Goal: Task Accomplishment & Management: Use online tool/utility

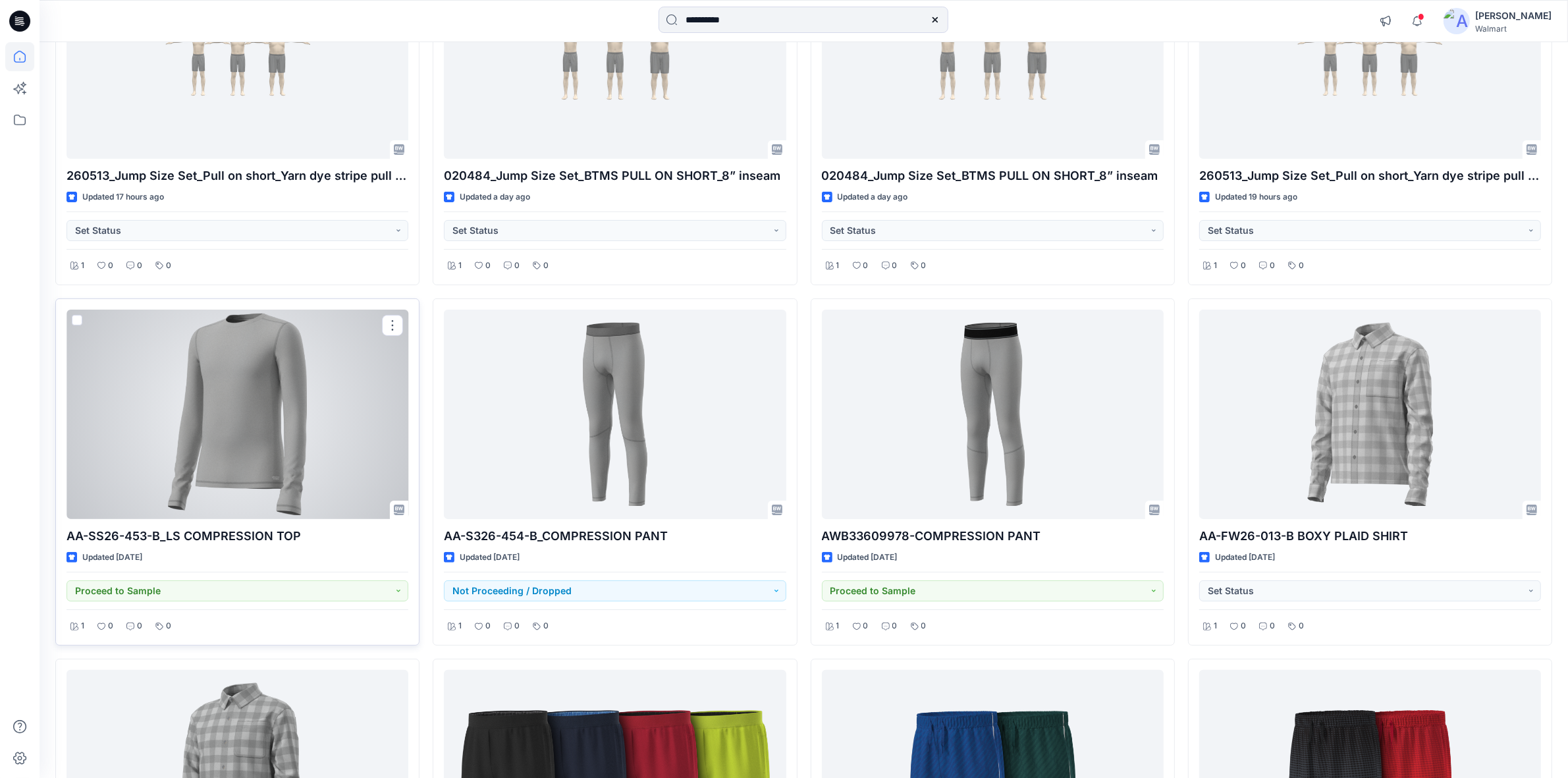
scroll to position [165, 0]
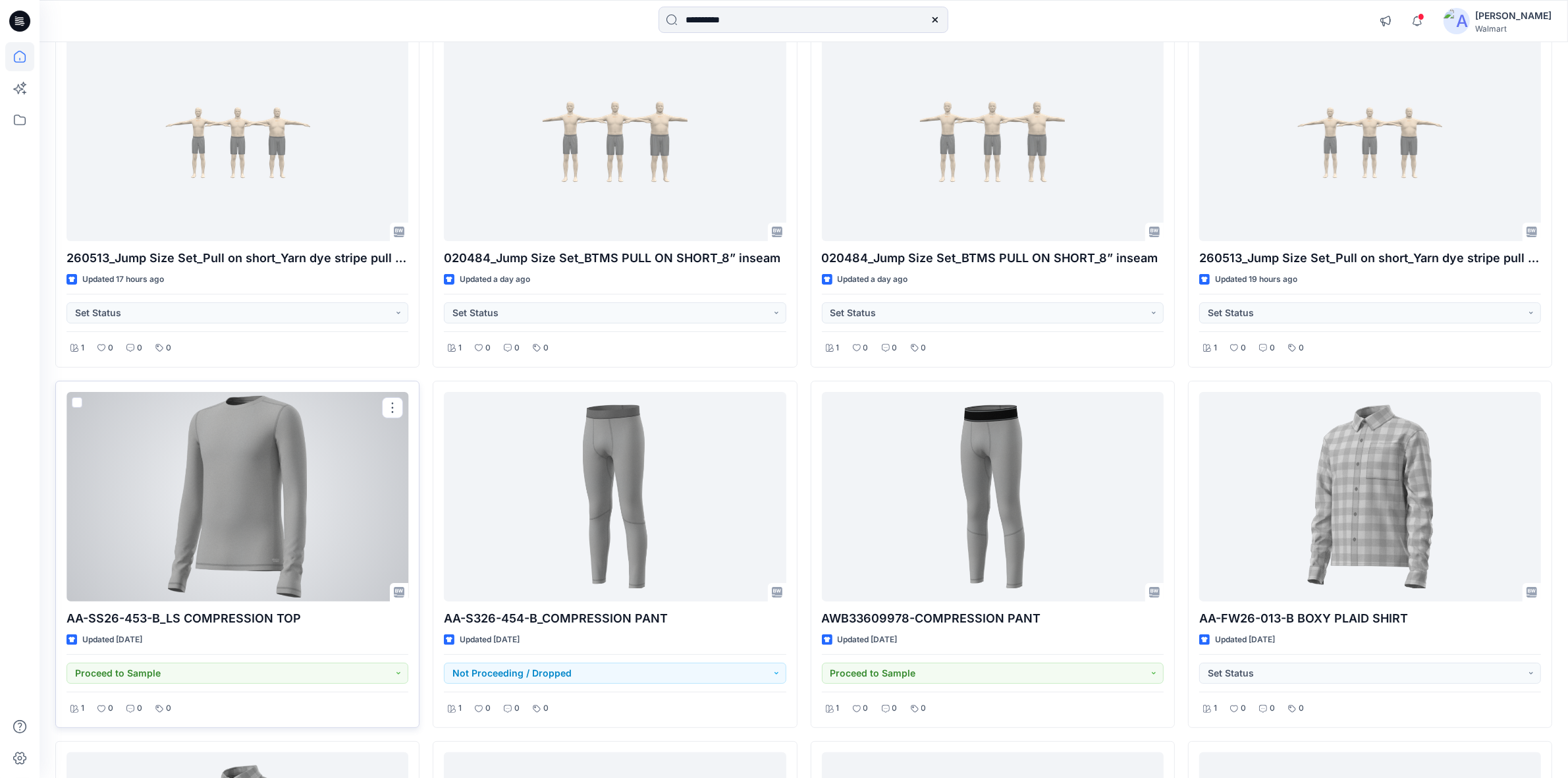
click at [299, 441] on div at bounding box center [237, 496] width 341 height 209
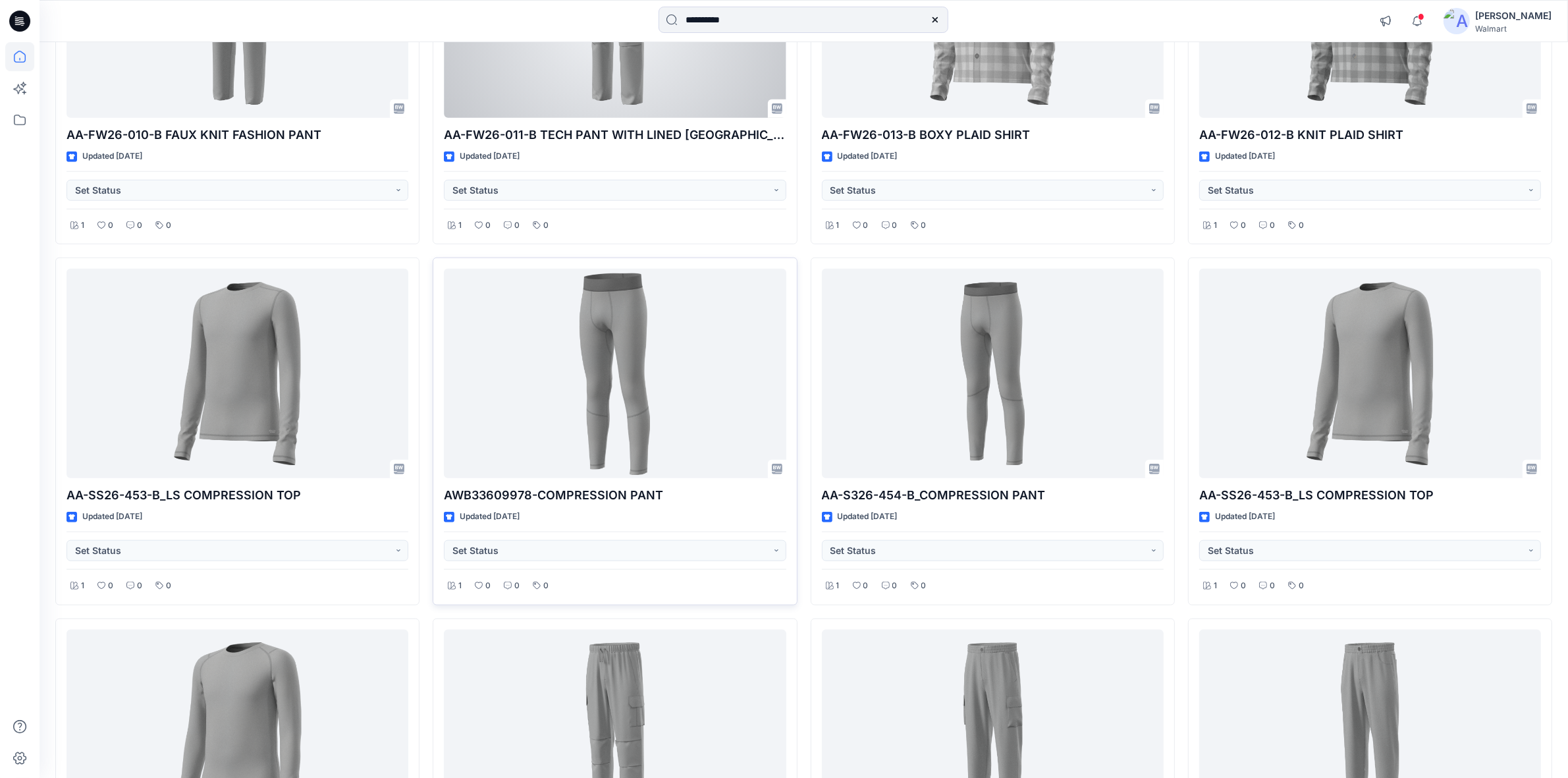
scroll to position [1811, 0]
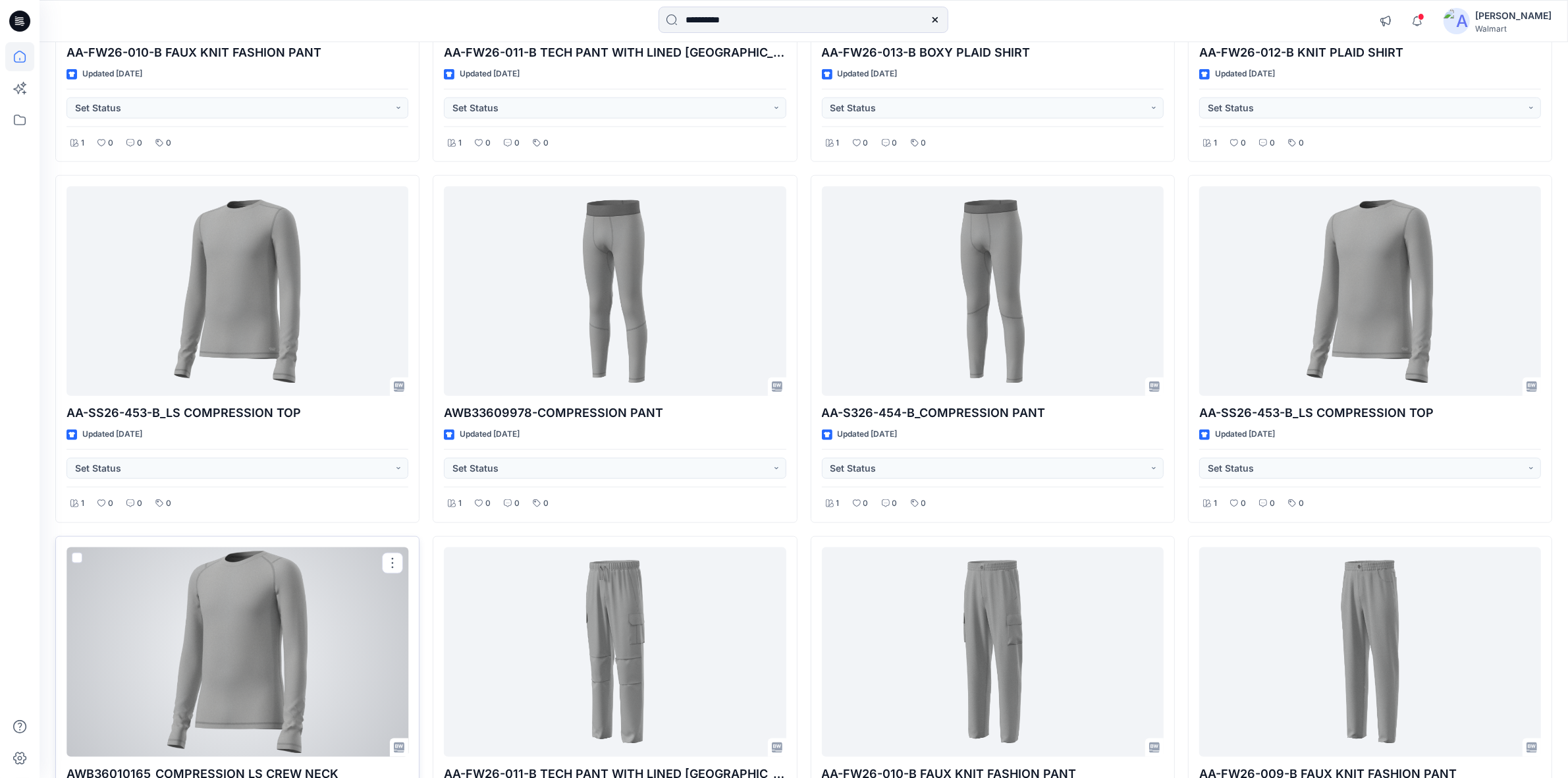
click at [284, 620] on div at bounding box center [237, 652] width 341 height 209
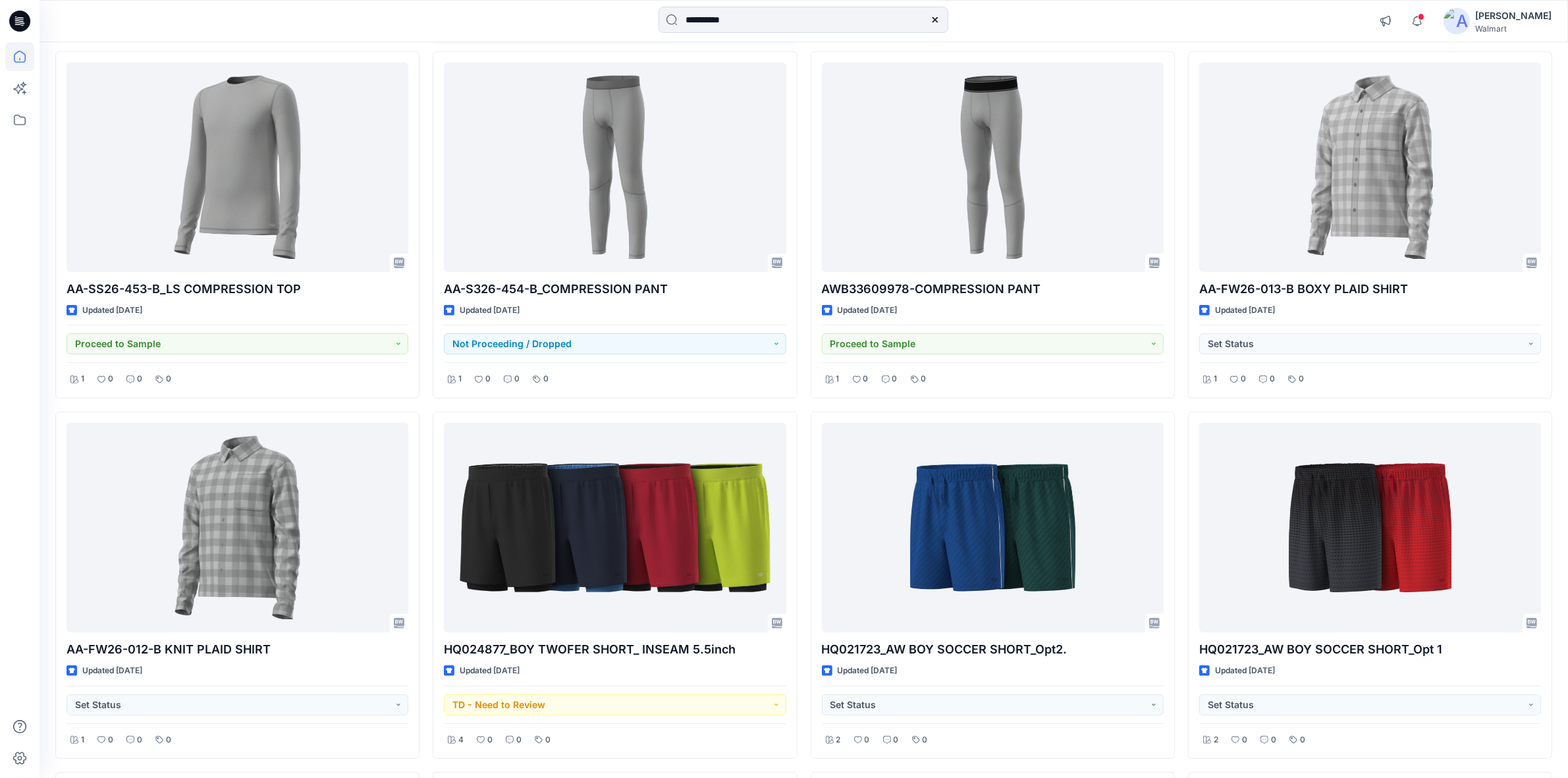
scroll to position [83, 0]
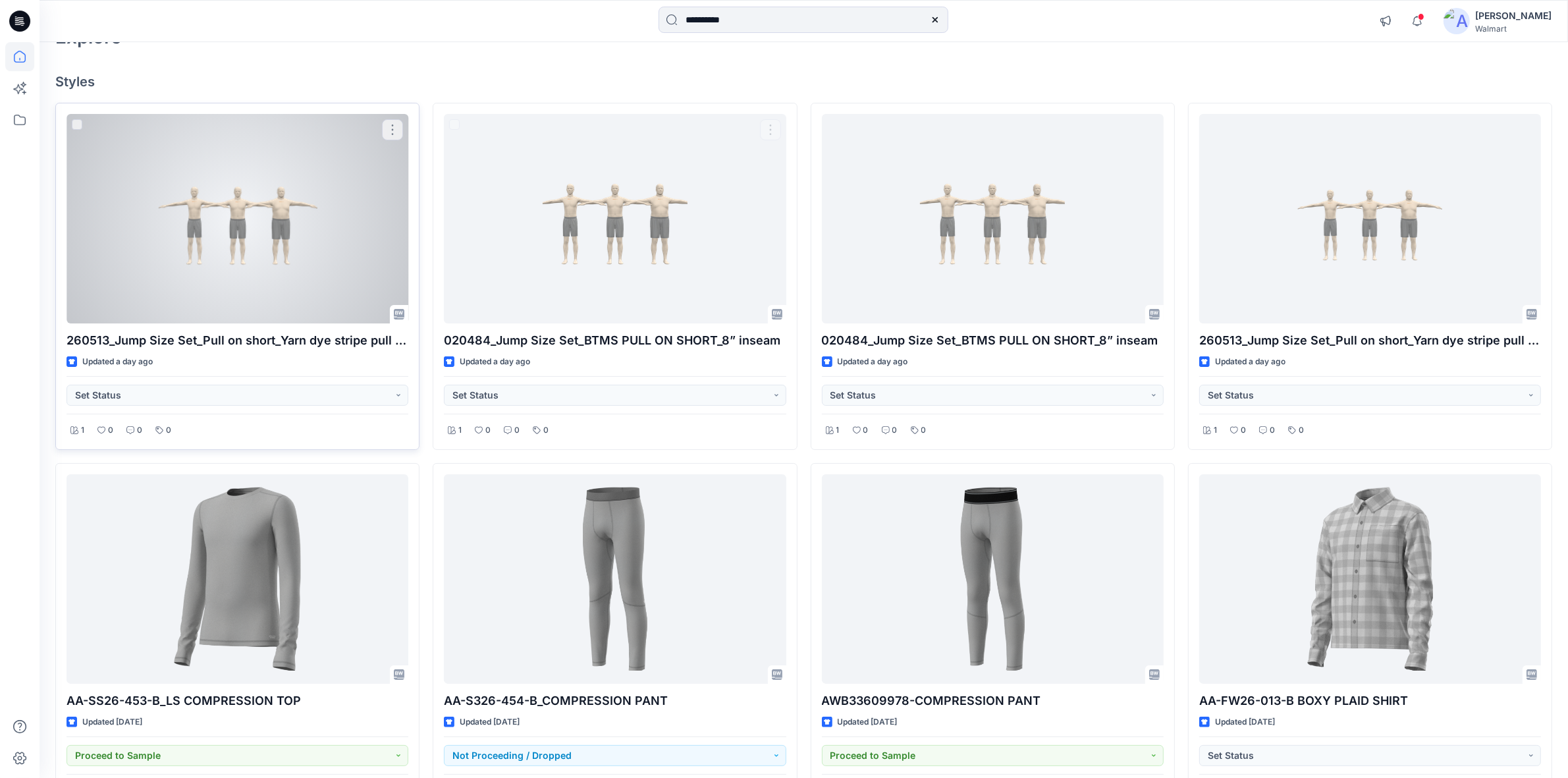
click at [284, 234] on div at bounding box center [237, 218] width 341 height 209
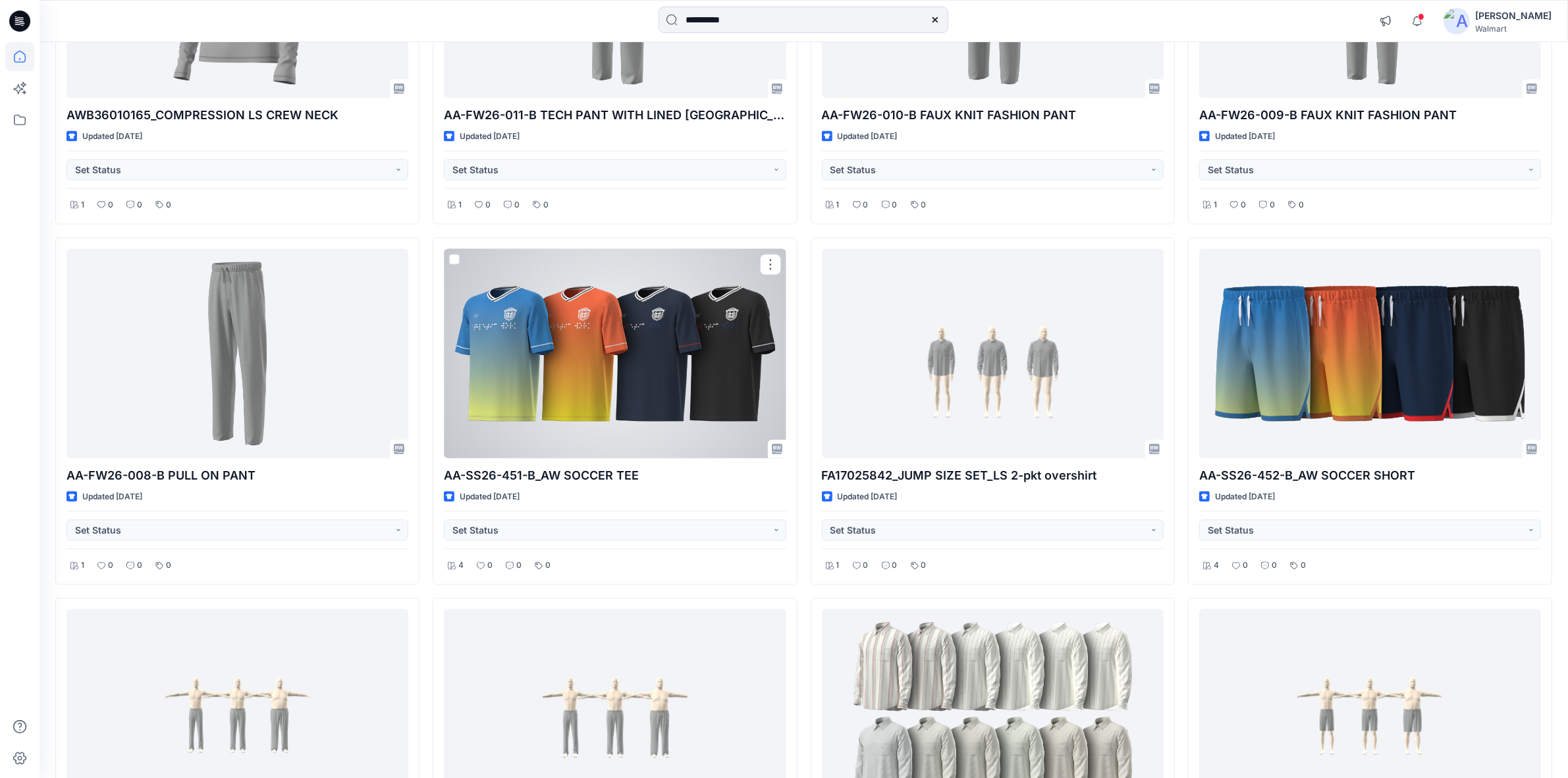
scroll to position [2552, 0]
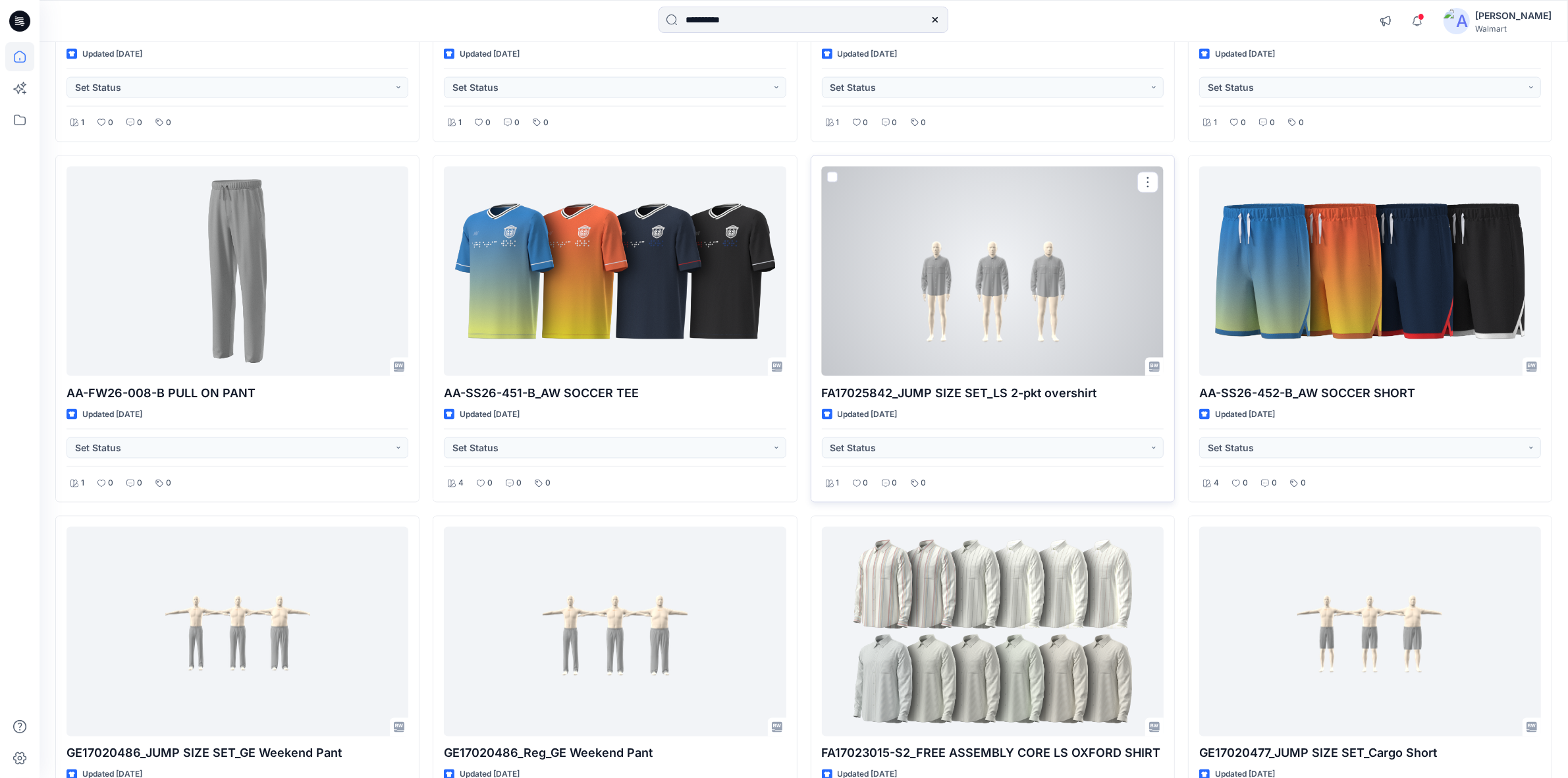
click at [1006, 292] on div at bounding box center [993, 271] width 341 height 209
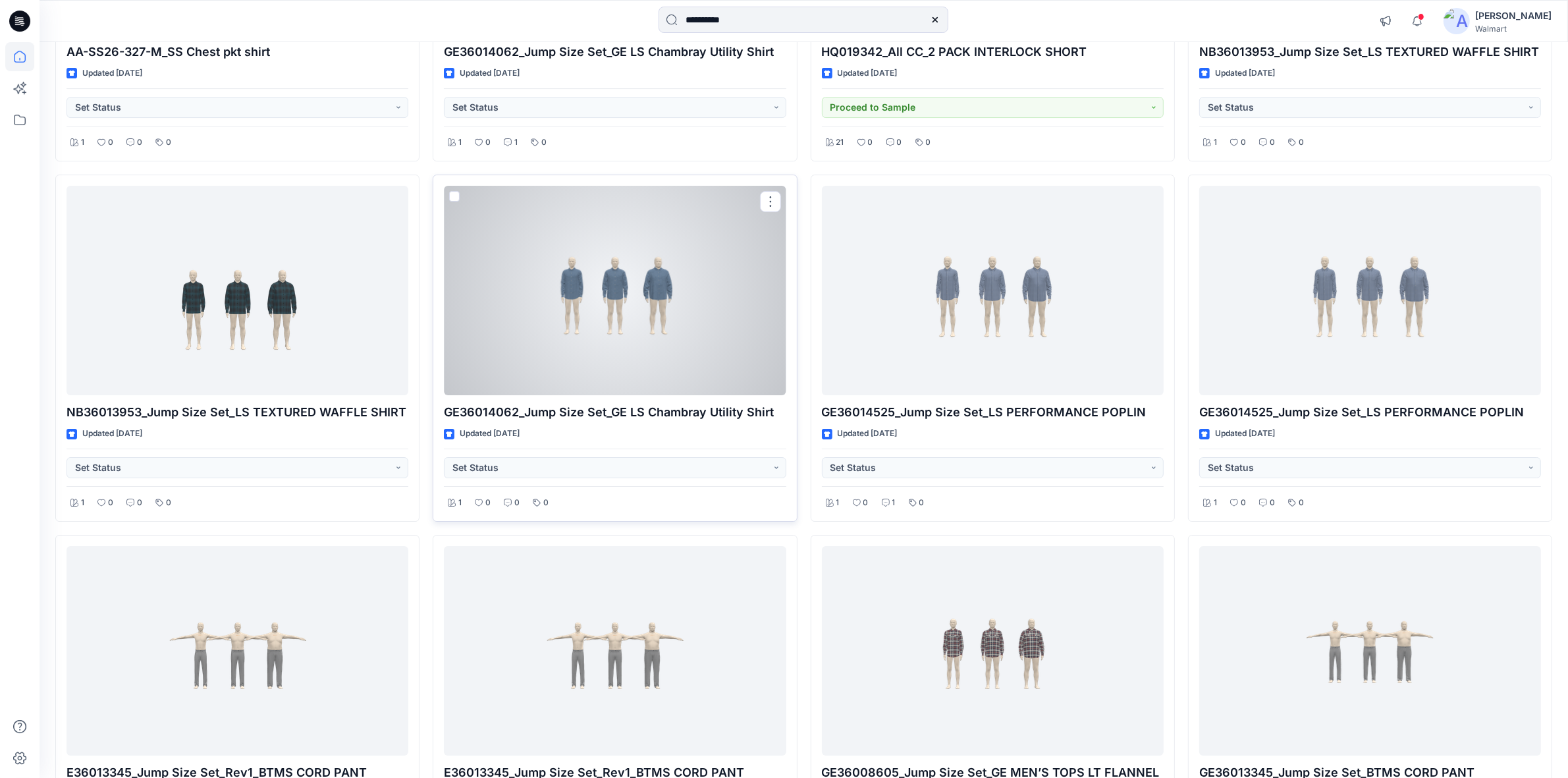
scroll to position [24351, 0]
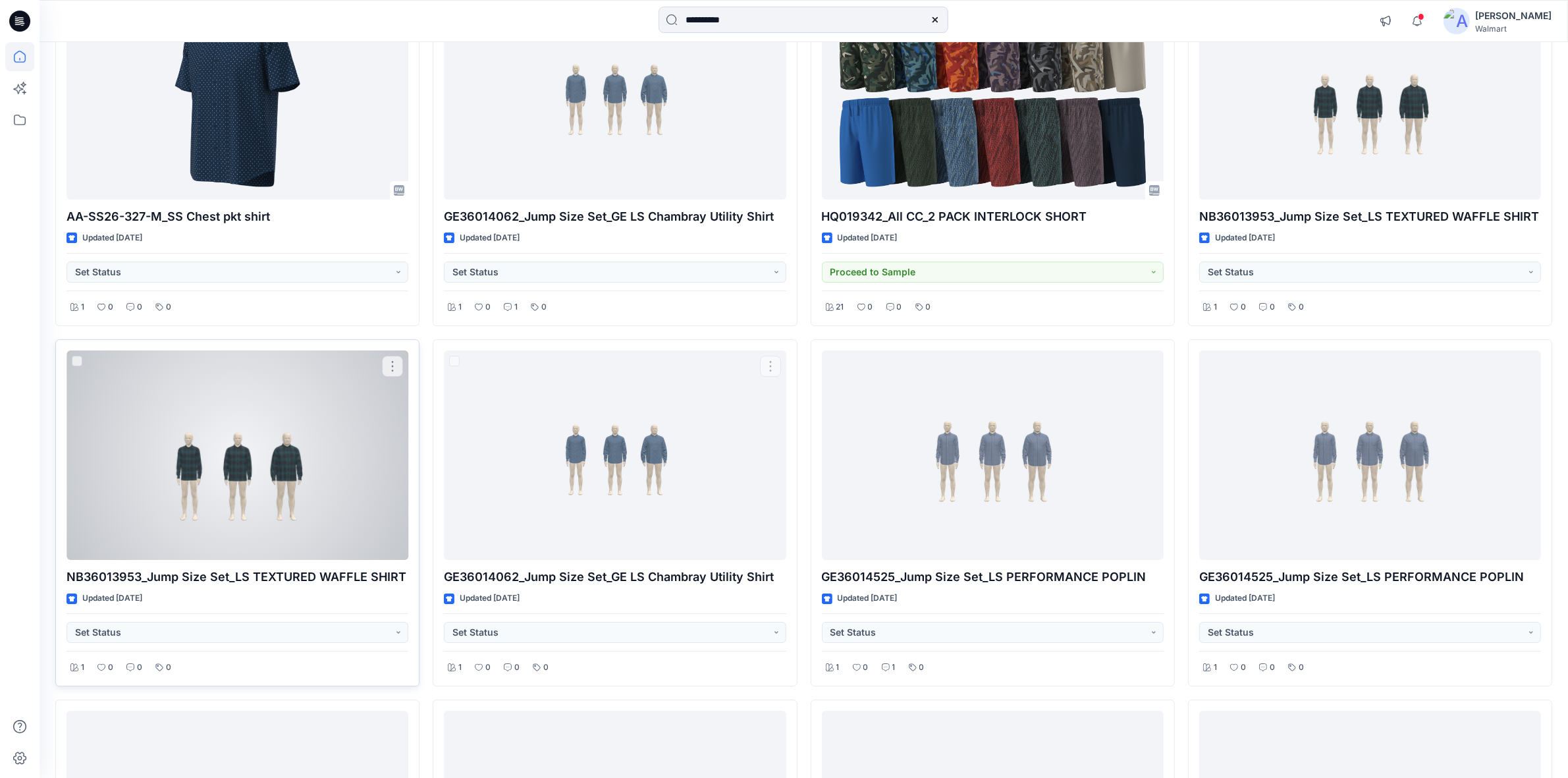
drag, startPoint x: 622, startPoint y: 470, endPoint x: 255, endPoint y: 483, distance: 367.2
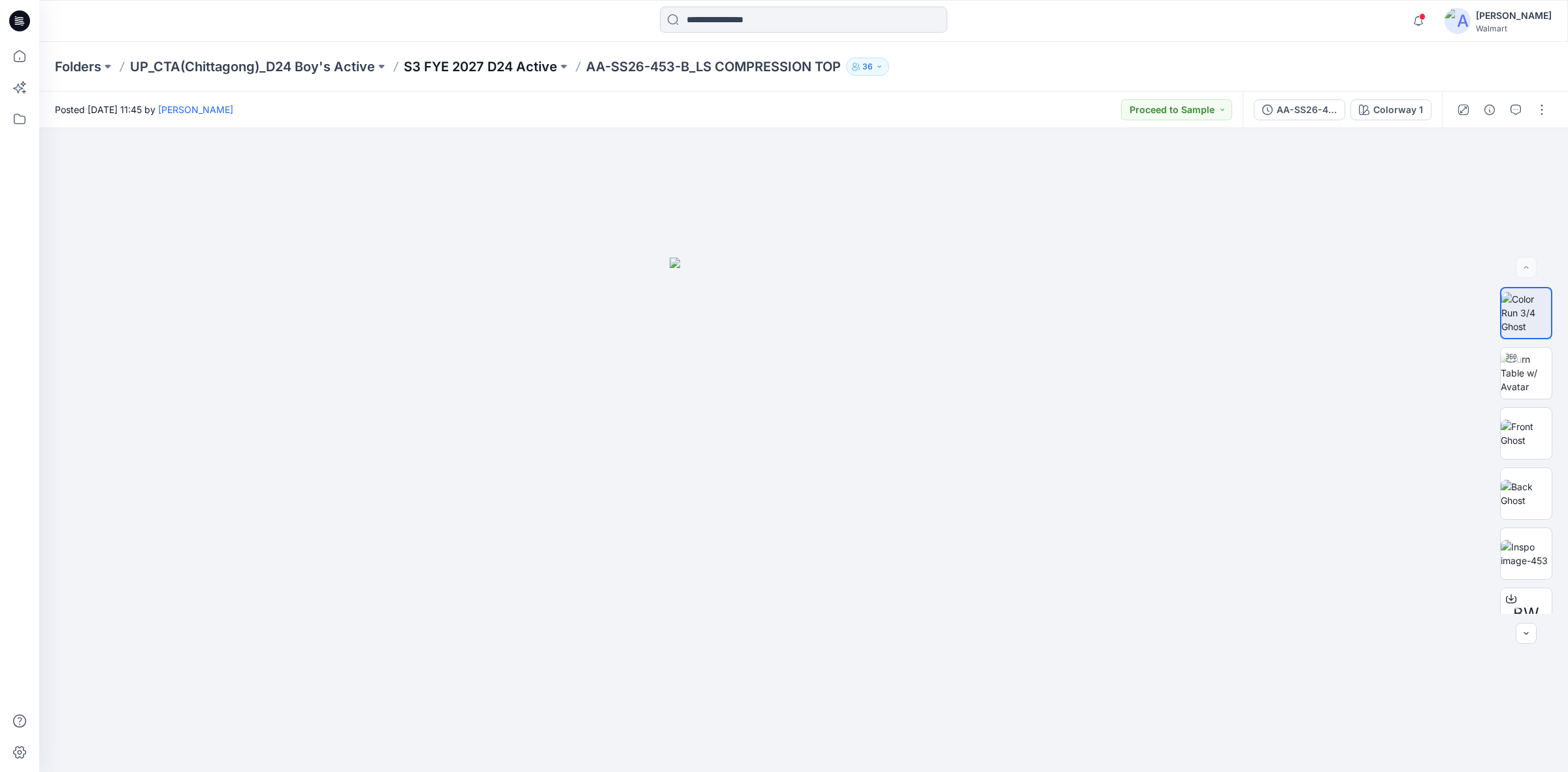
click at [501, 72] on p "S3 FYE 2027 D24 Active" at bounding box center [480, 66] width 154 height 18
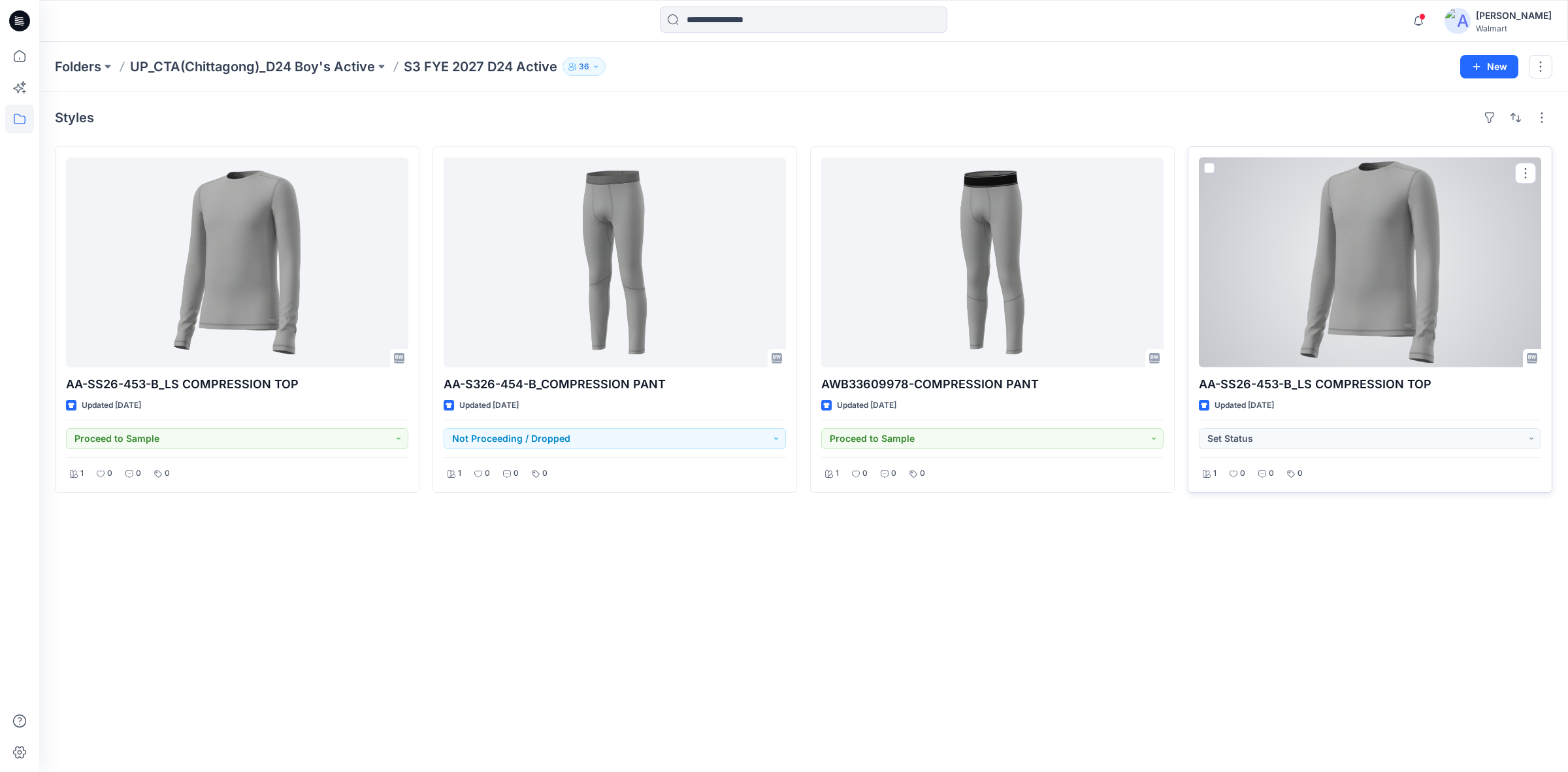
click at [1314, 292] on div at bounding box center [1369, 262] width 342 height 210
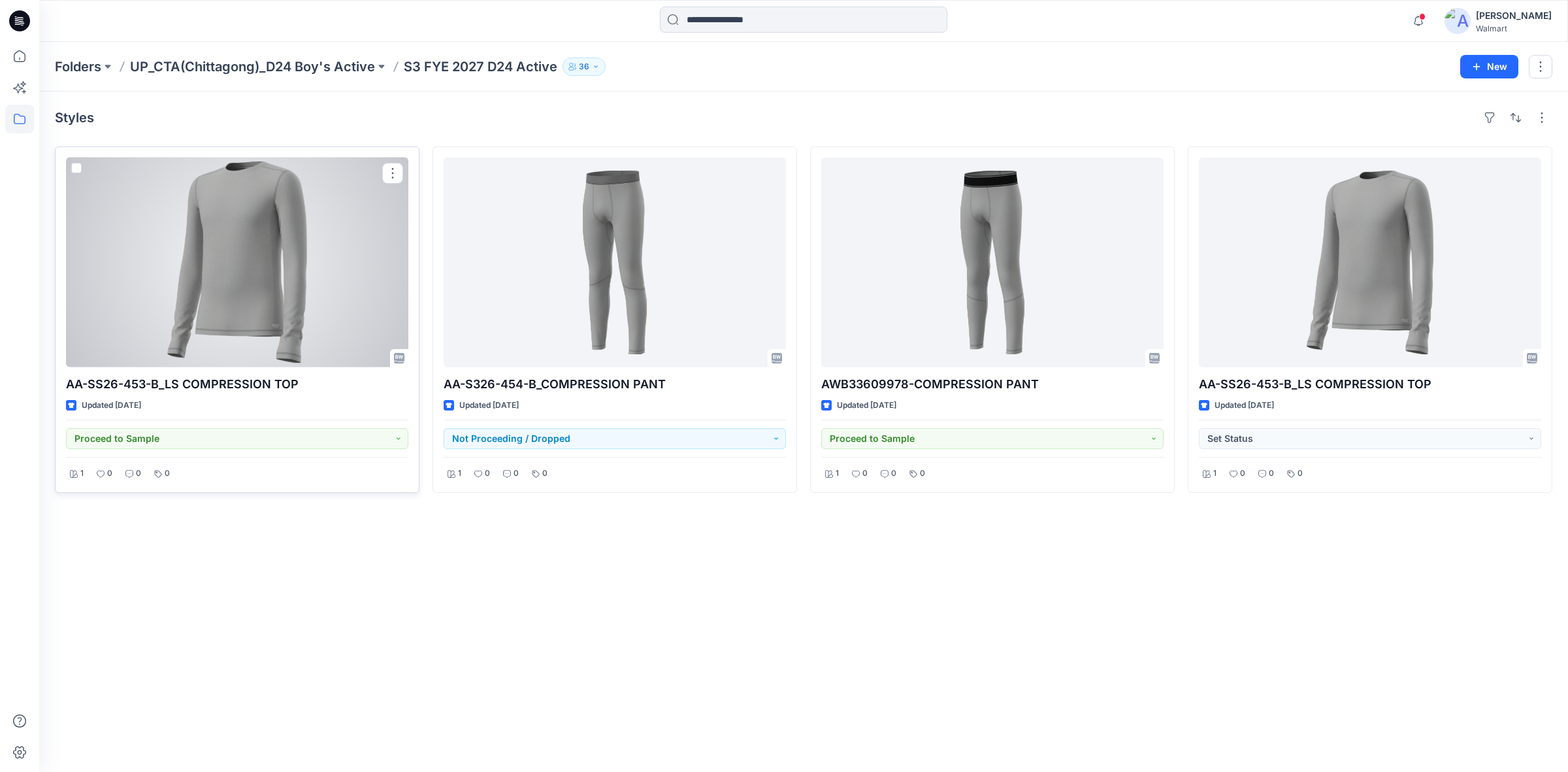
click at [305, 282] on div at bounding box center [237, 262] width 342 height 210
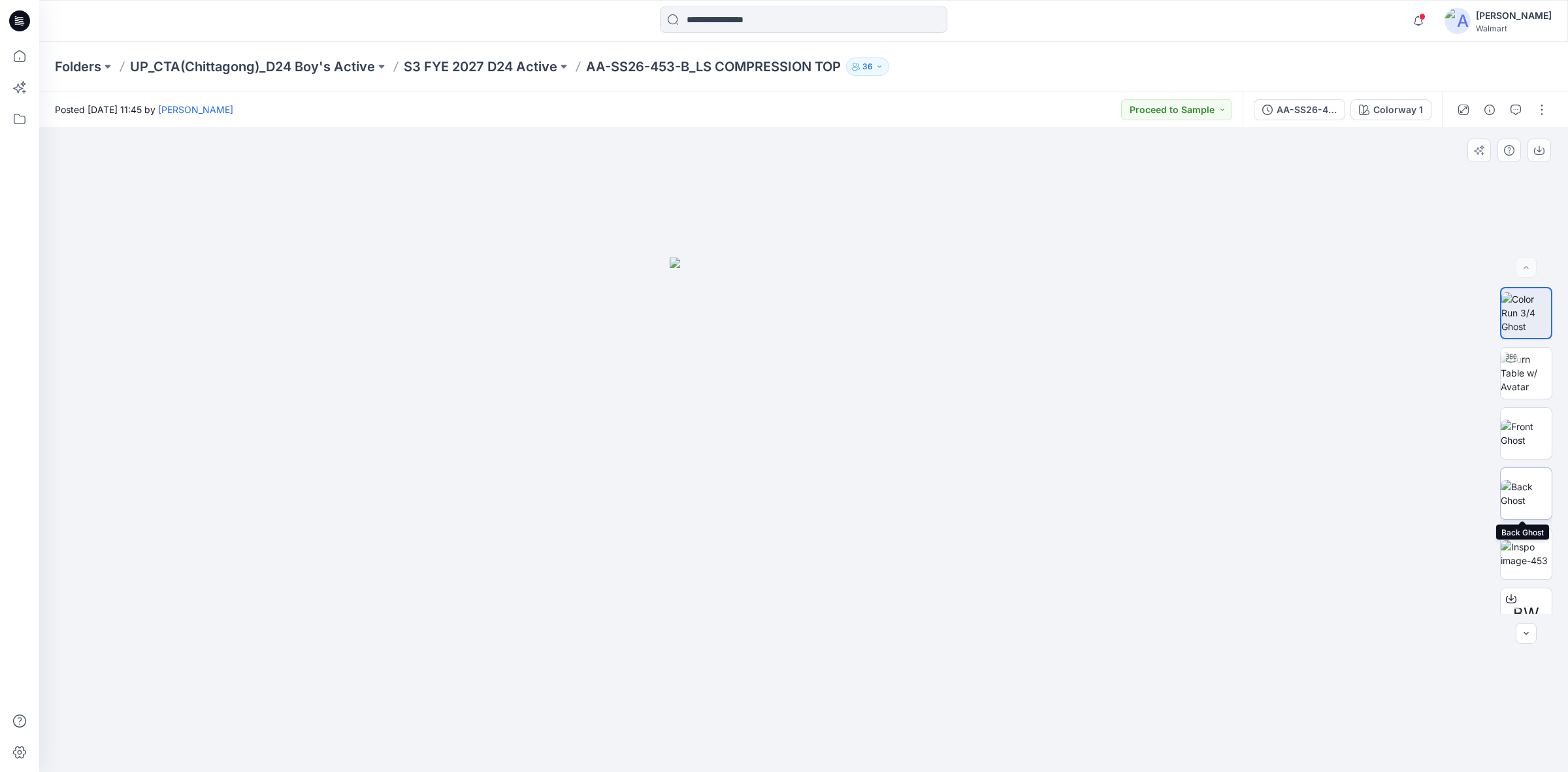
click at [1530, 495] on img at bounding box center [1526, 493] width 51 height 27
click at [1526, 485] on img at bounding box center [1526, 493] width 51 height 27
click at [492, 63] on p "S3 FYE 2027 D24 Active" at bounding box center [480, 66] width 154 height 18
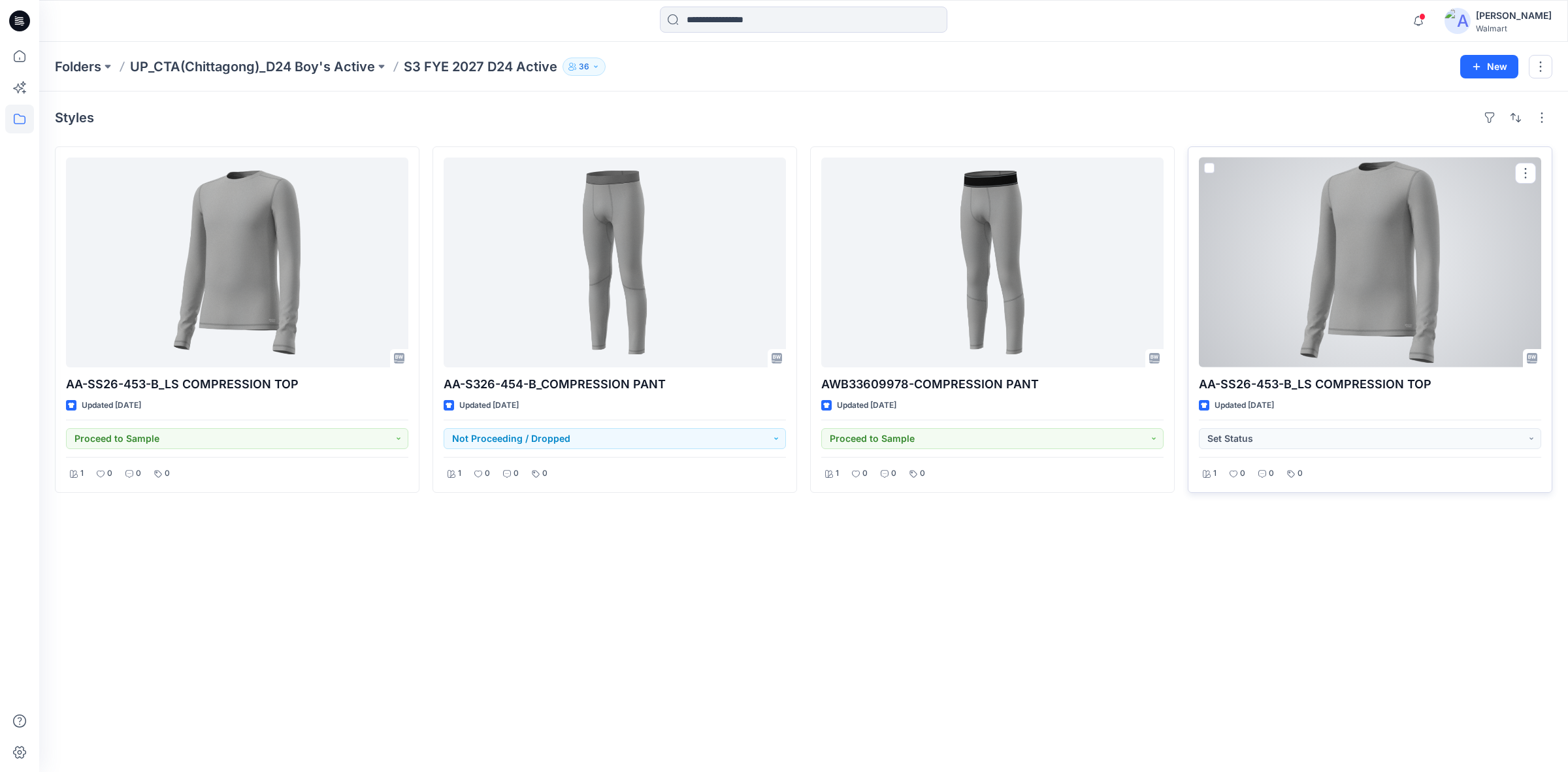
click at [1363, 290] on div at bounding box center [1369, 262] width 342 height 210
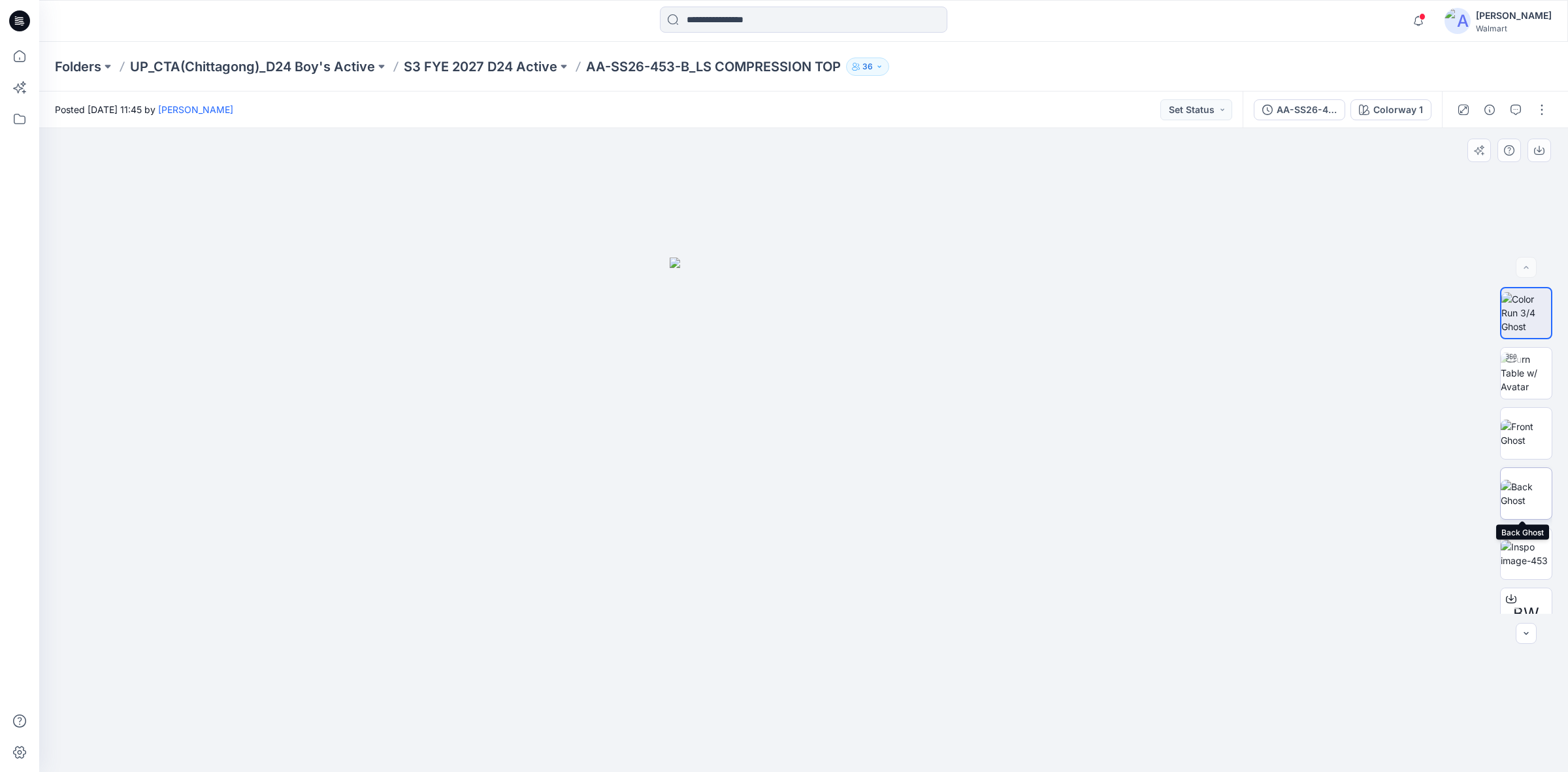
click at [1522, 491] on img at bounding box center [1526, 493] width 51 height 27
click at [432, 67] on p "S3 FYE 2027 D24 Active" at bounding box center [480, 66] width 154 height 18
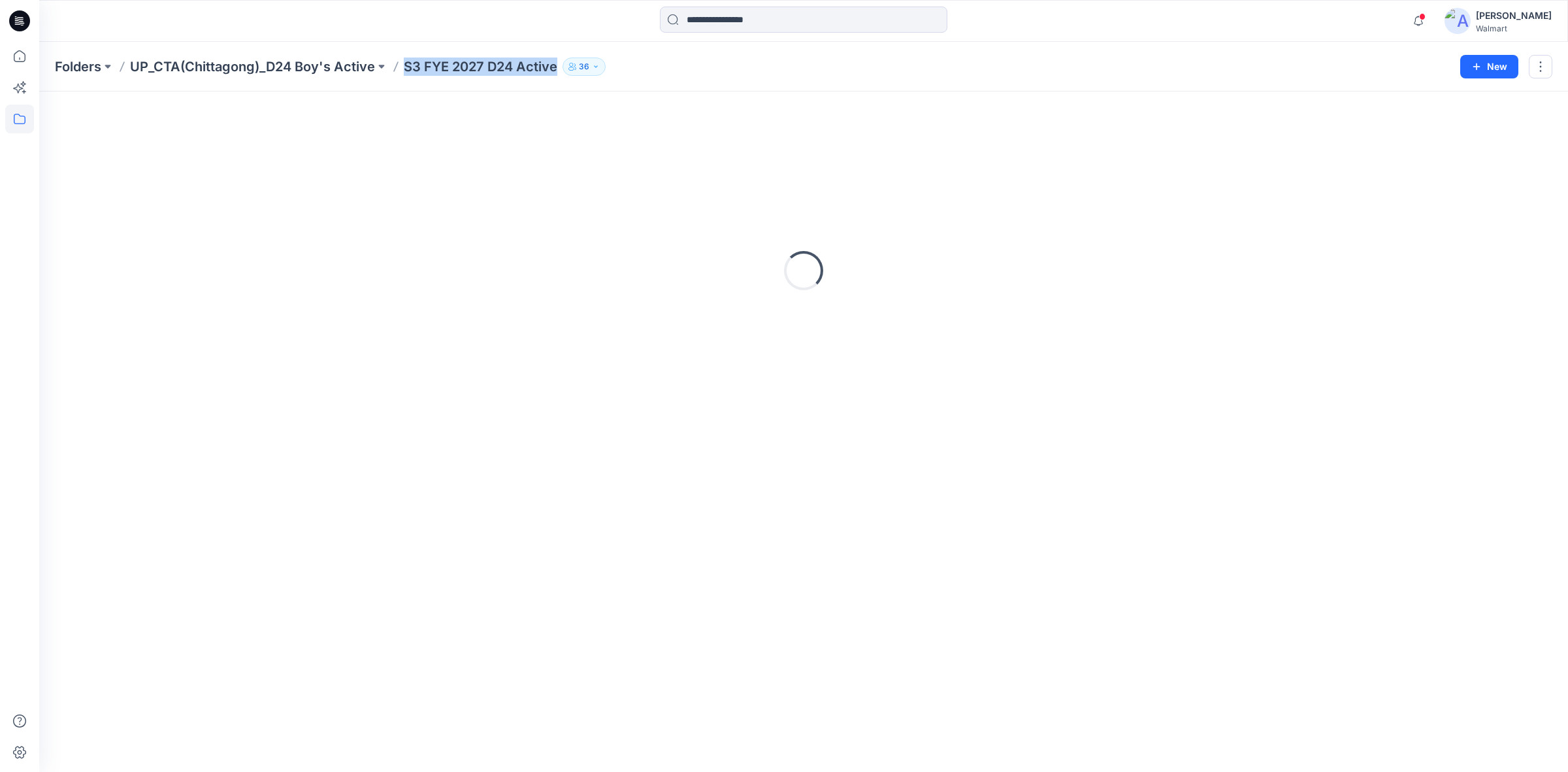
drag, startPoint x: 402, startPoint y: 74, endPoint x: 557, endPoint y: 77, distance: 155.0
click at [557, 77] on div "Folders UP_CTA(Chittagong)_D24 Boy's Active S3 FYE 2027 D24 Active 36 New" at bounding box center [803, 66] width 1528 height 50
copy p "S3 FYE 2027 D24 Active"
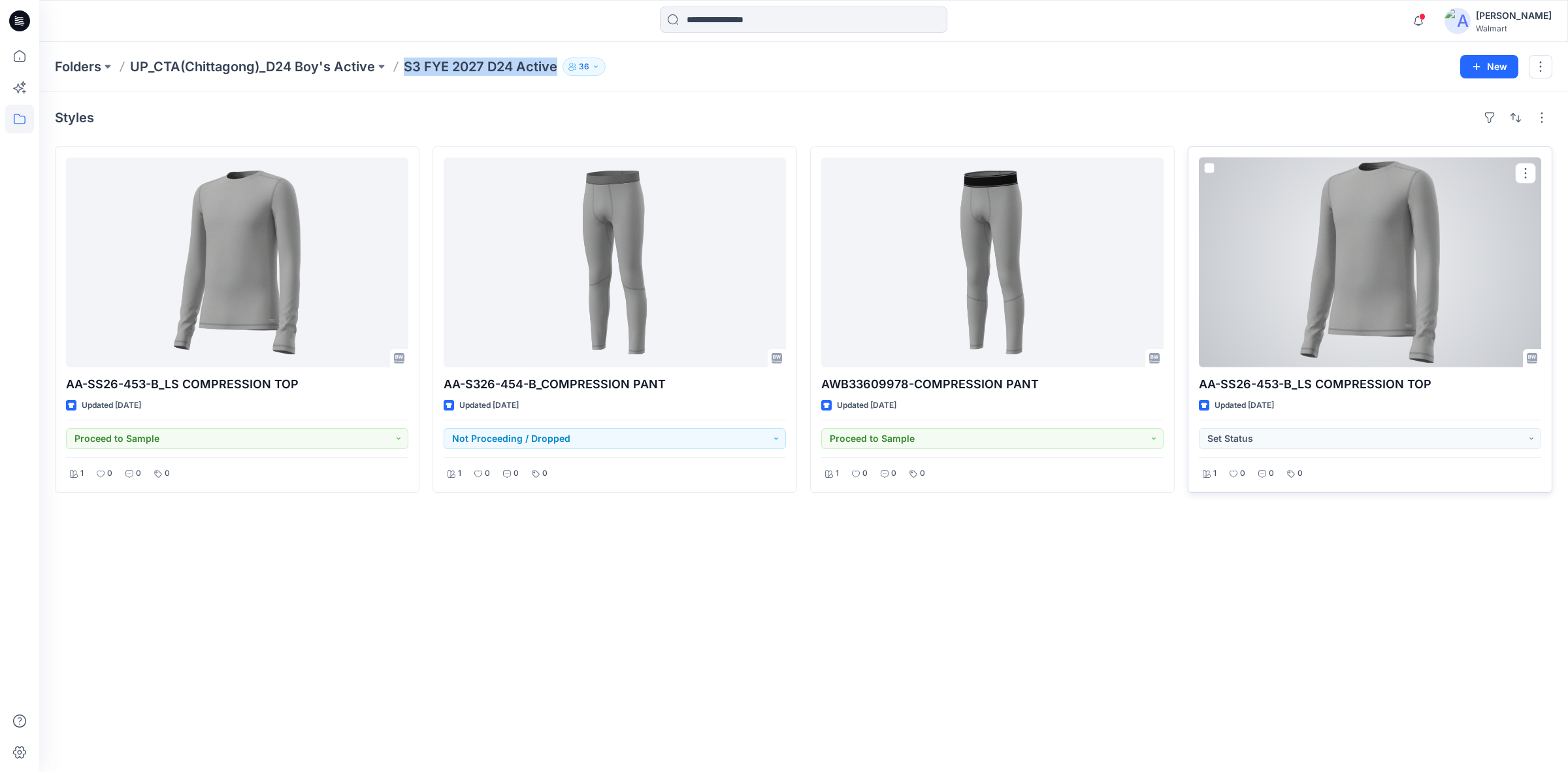
click at [1457, 279] on div at bounding box center [1369, 262] width 342 height 210
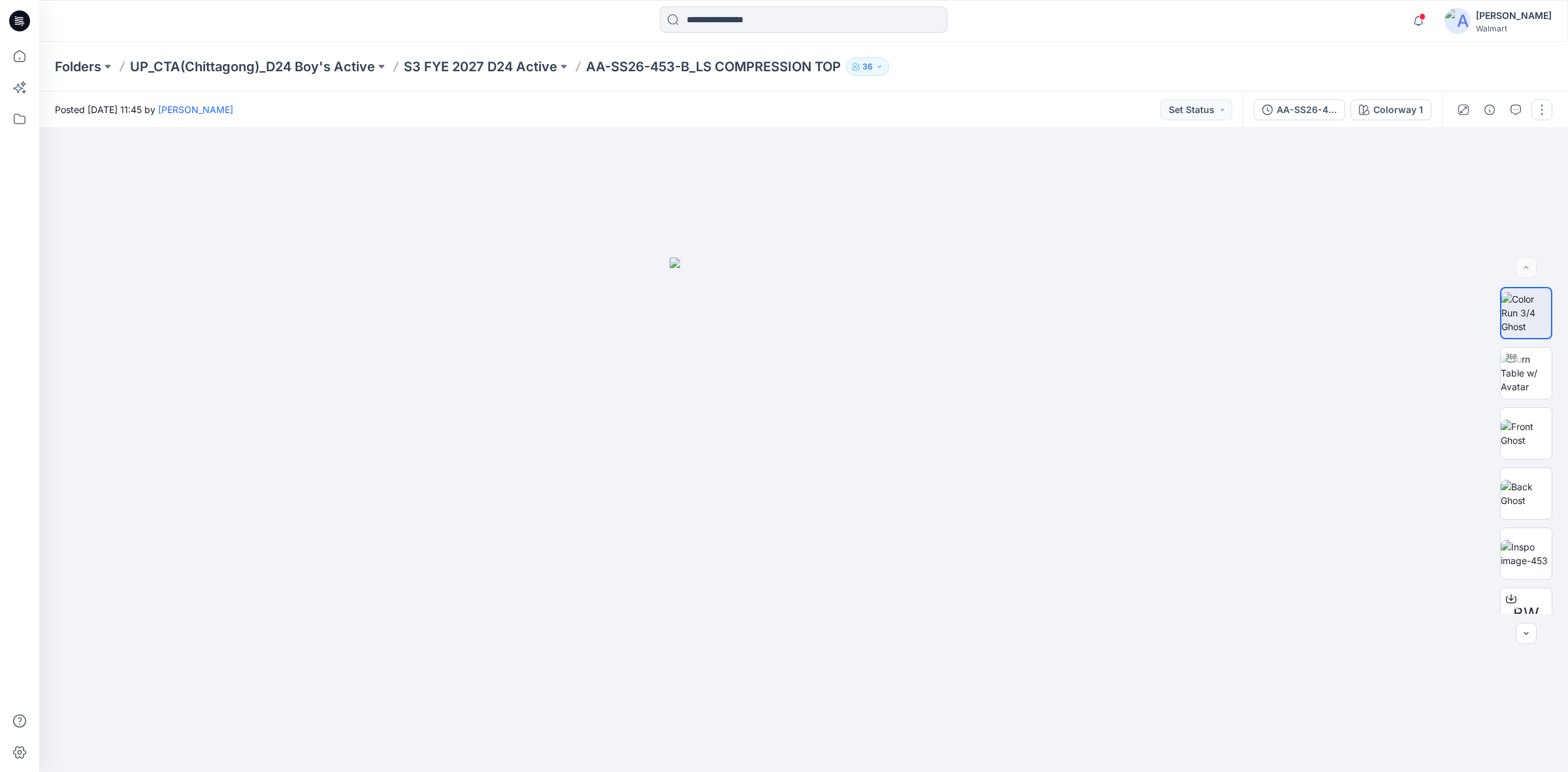
click at [1537, 102] on button "button" at bounding box center [1541, 109] width 21 height 21
click at [1466, 176] on p "Edit" at bounding box center [1459, 176] width 16 height 14
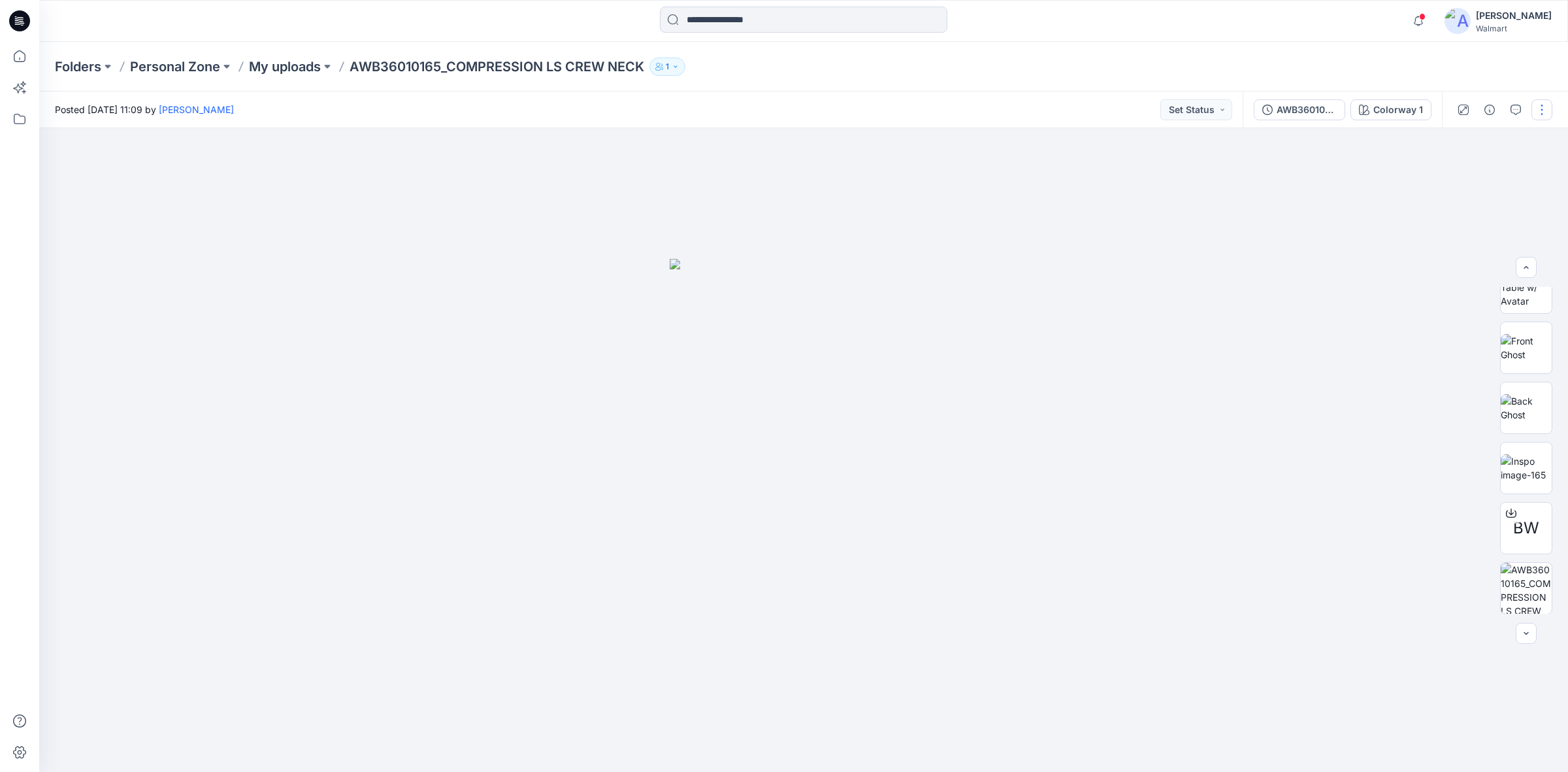
click at [1546, 113] on button "button" at bounding box center [1541, 109] width 21 height 21
click at [1481, 177] on button "Edit" at bounding box center [1487, 176] width 120 height 24
click at [1539, 119] on button "button" at bounding box center [1541, 109] width 21 height 21
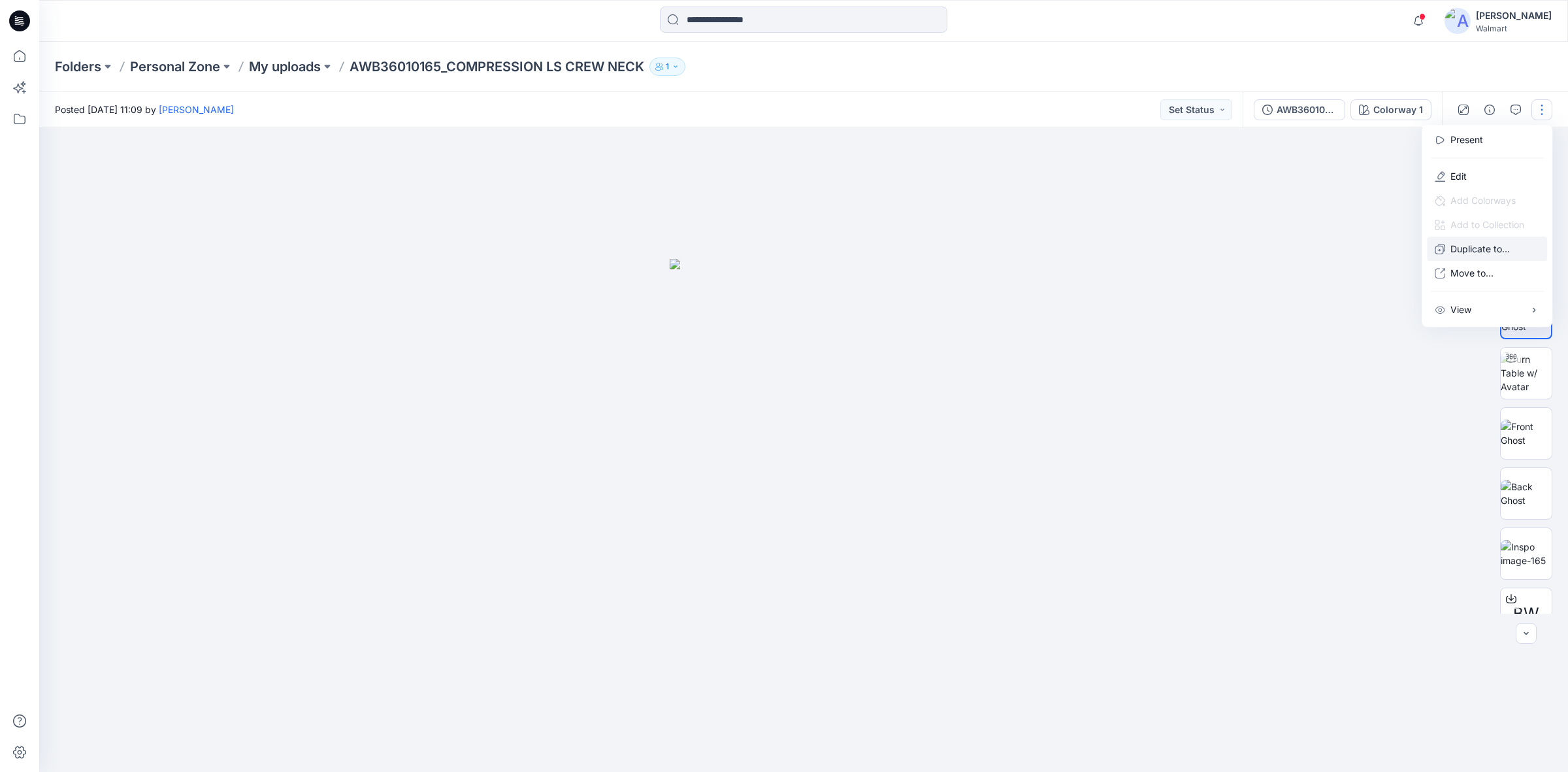
click at [1472, 249] on p "Duplicate to..." at bounding box center [1480, 249] width 59 height 14
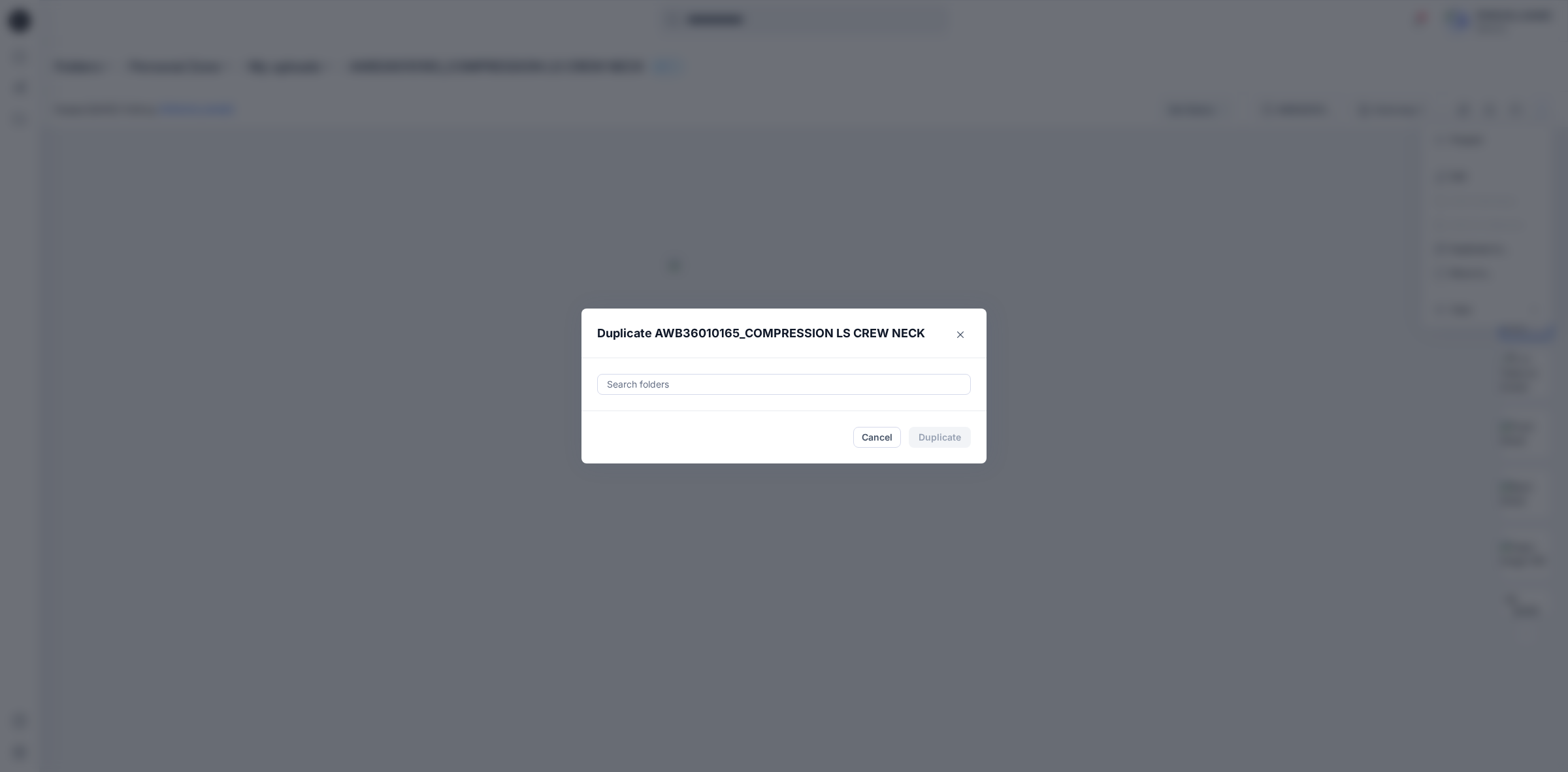
click at [779, 393] on div "Search folders" at bounding box center [783, 384] width 372 height 20
paste input "**********"
click at [772, 419] on div "S3 FYE 2027 D24 Active" at bounding box center [711, 417] width 199 height 16
type input "**********"
click at [863, 355] on header "Duplicate AWB36010165_COMPRESSION LS CREW NECK" at bounding box center [770, 333] width 379 height 50
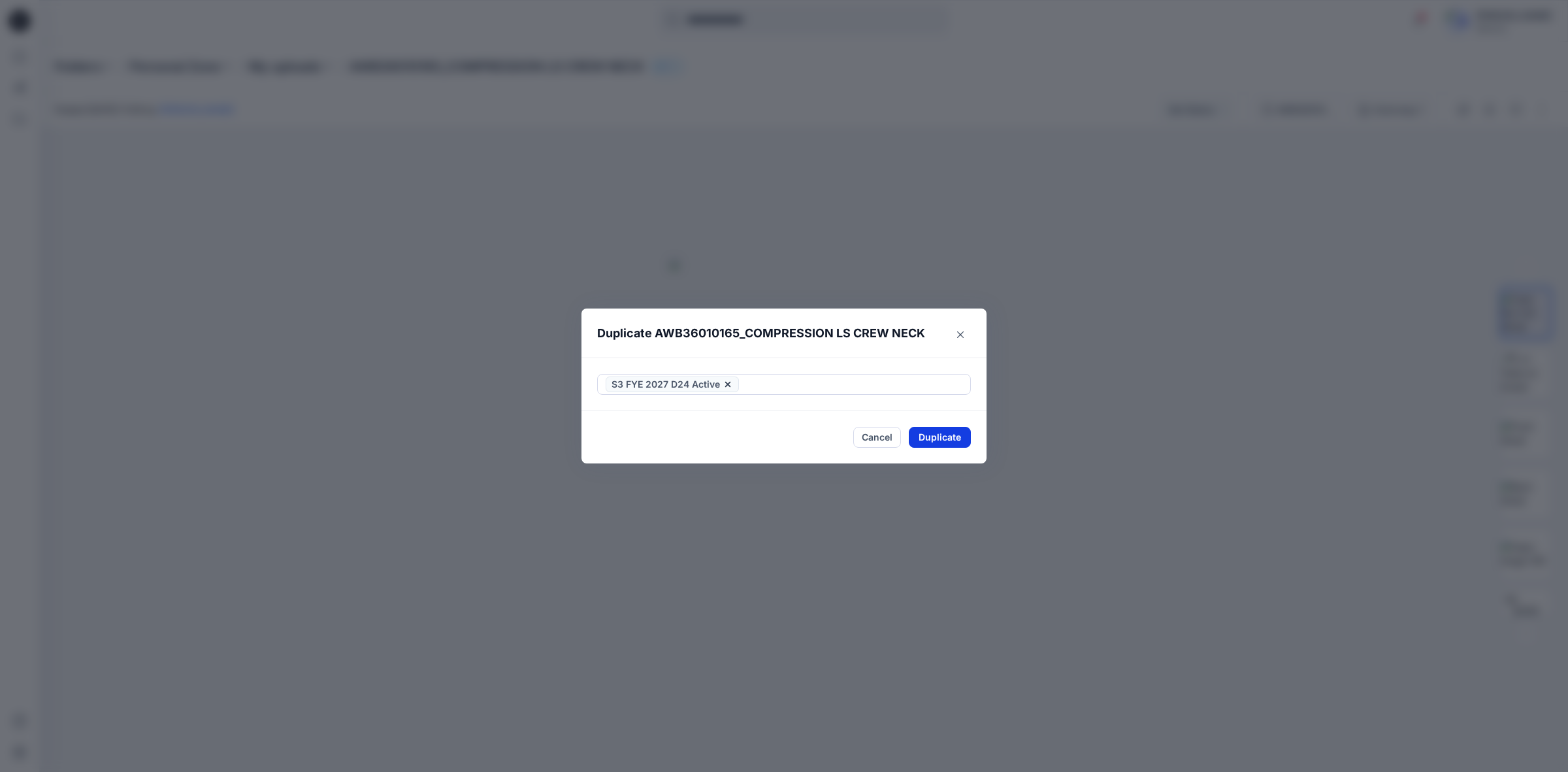
click at [934, 436] on button "Duplicate" at bounding box center [940, 437] width 62 height 21
click at [949, 430] on button "Close" at bounding box center [949, 438] width 42 height 21
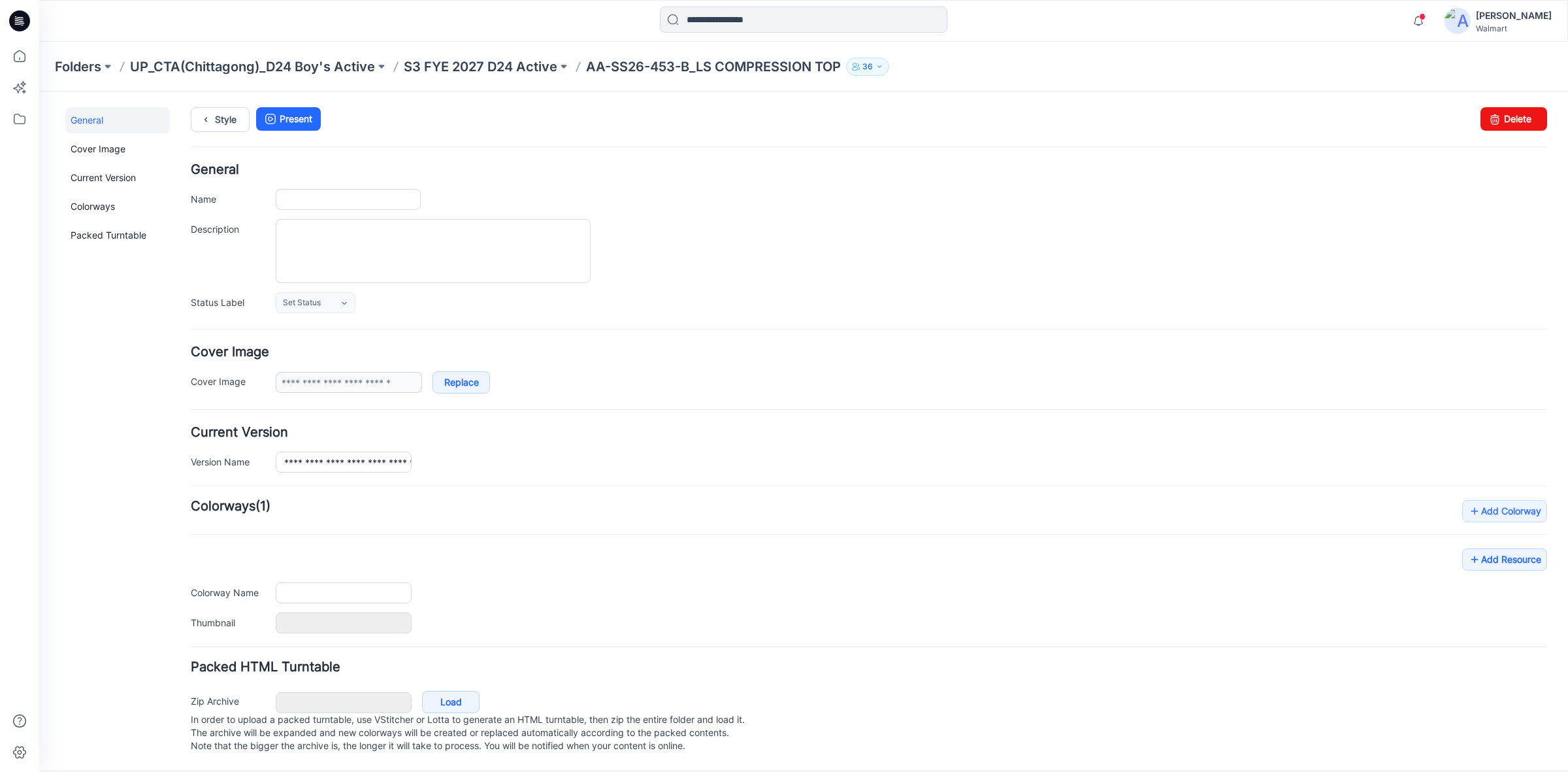
type input "**********"
type textarea "**********"
type input "**********"
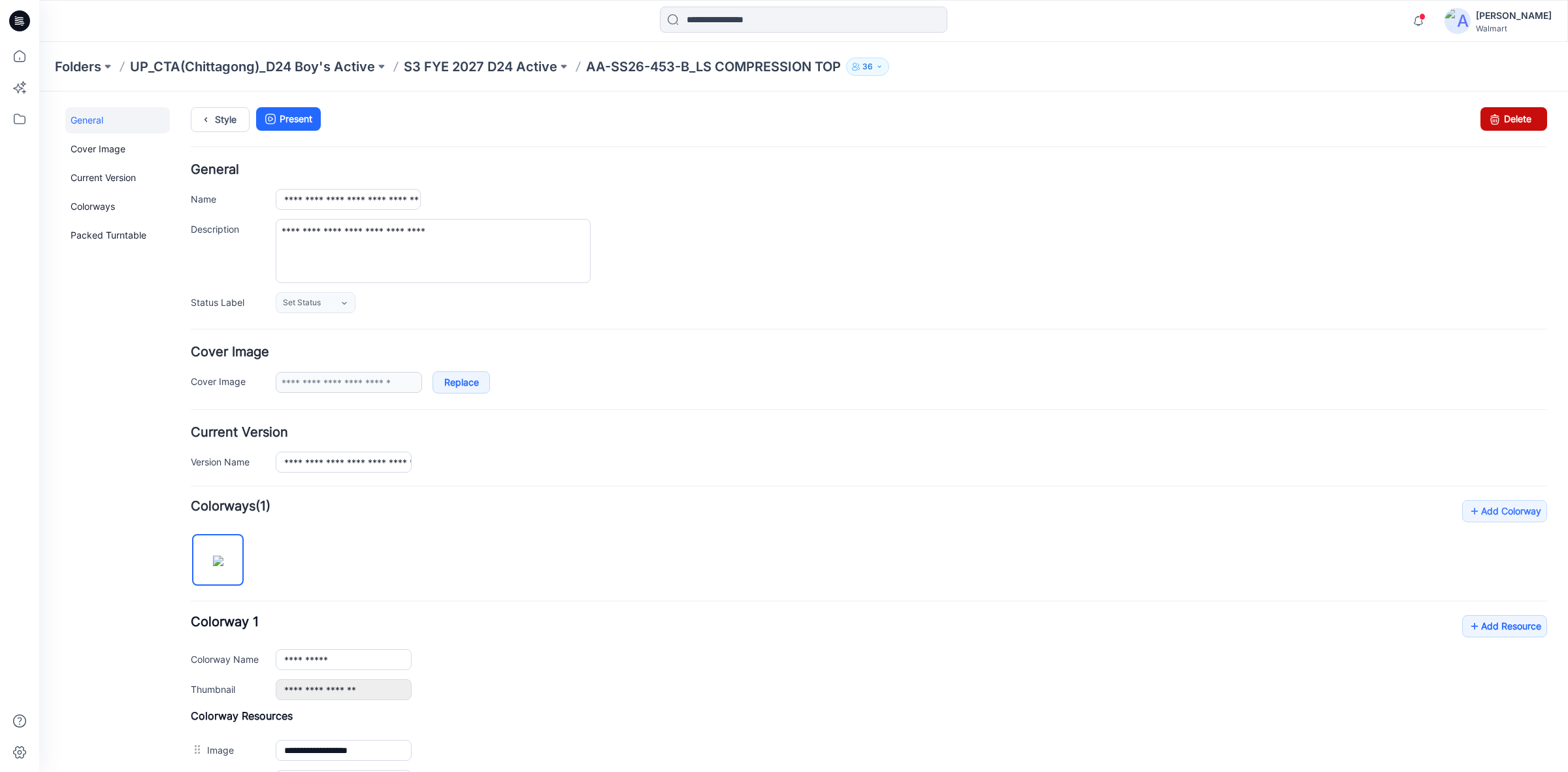
click at [1495, 122] on link "Delete" at bounding box center [1514, 119] width 67 height 23
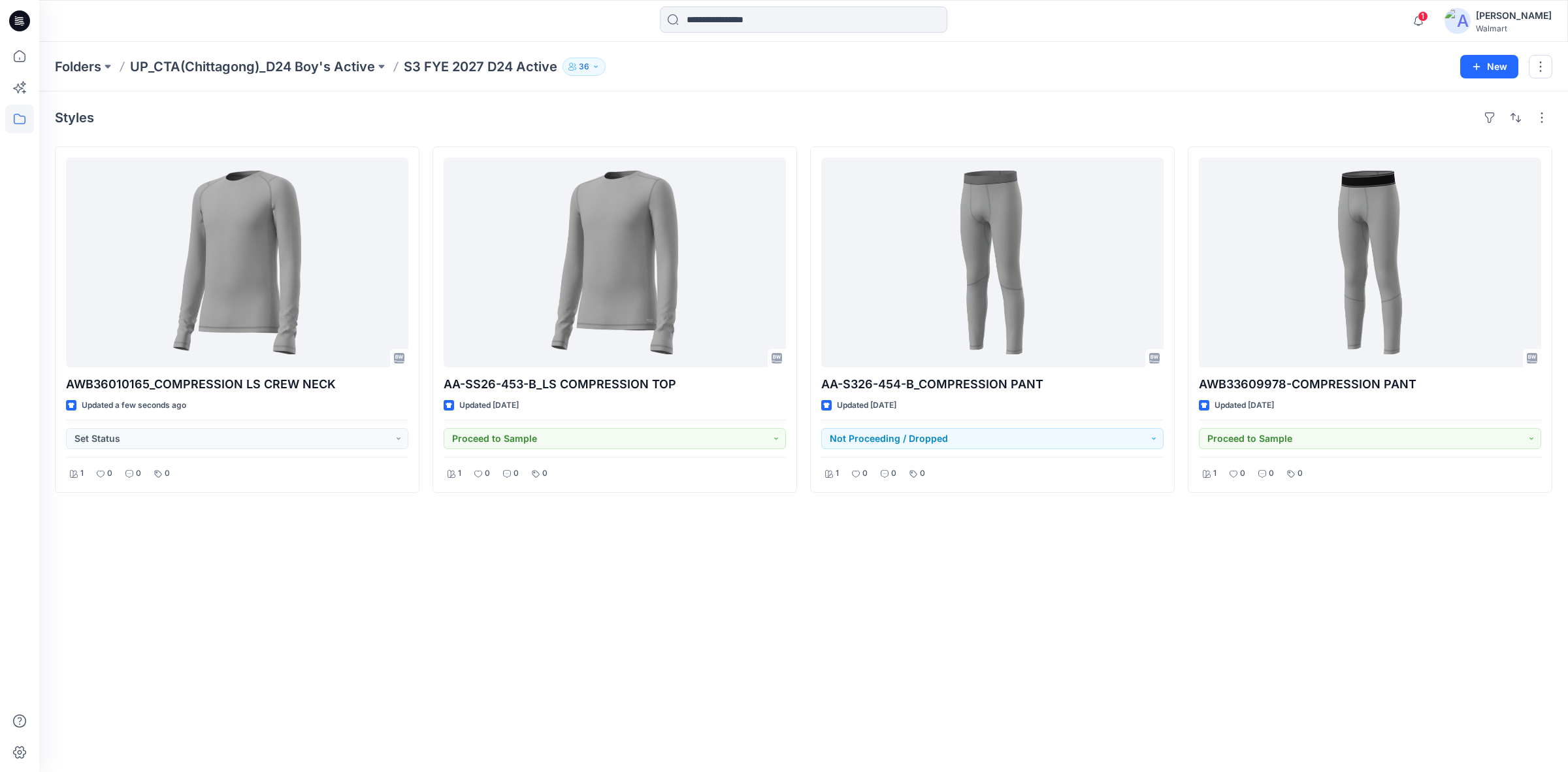
click at [1111, 69] on div "Folders UP_CTA(Chittagong)_D24 Boy's Active S3 FYE 2027 D24 Active 36" at bounding box center [752, 66] width 1395 height 18
click at [1422, 20] on icon "button" at bounding box center [1418, 20] width 25 height 26
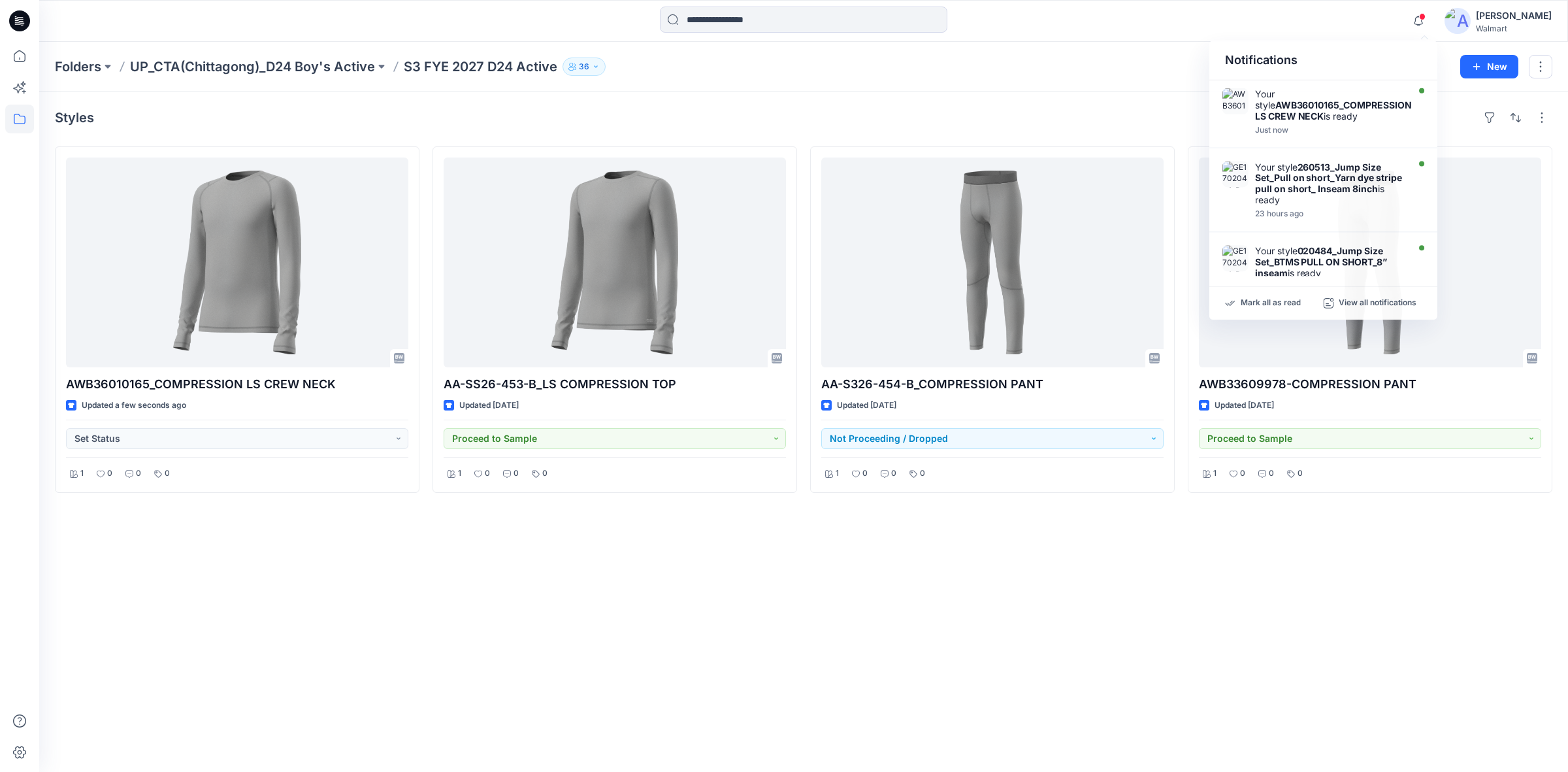
click at [1089, 60] on div "Folders UP_CTA(Chittagong)_D24 Boy's Active S3 FYE 2027 D24 Active 36" at bounding box center [752, 66] width 1395 height 18
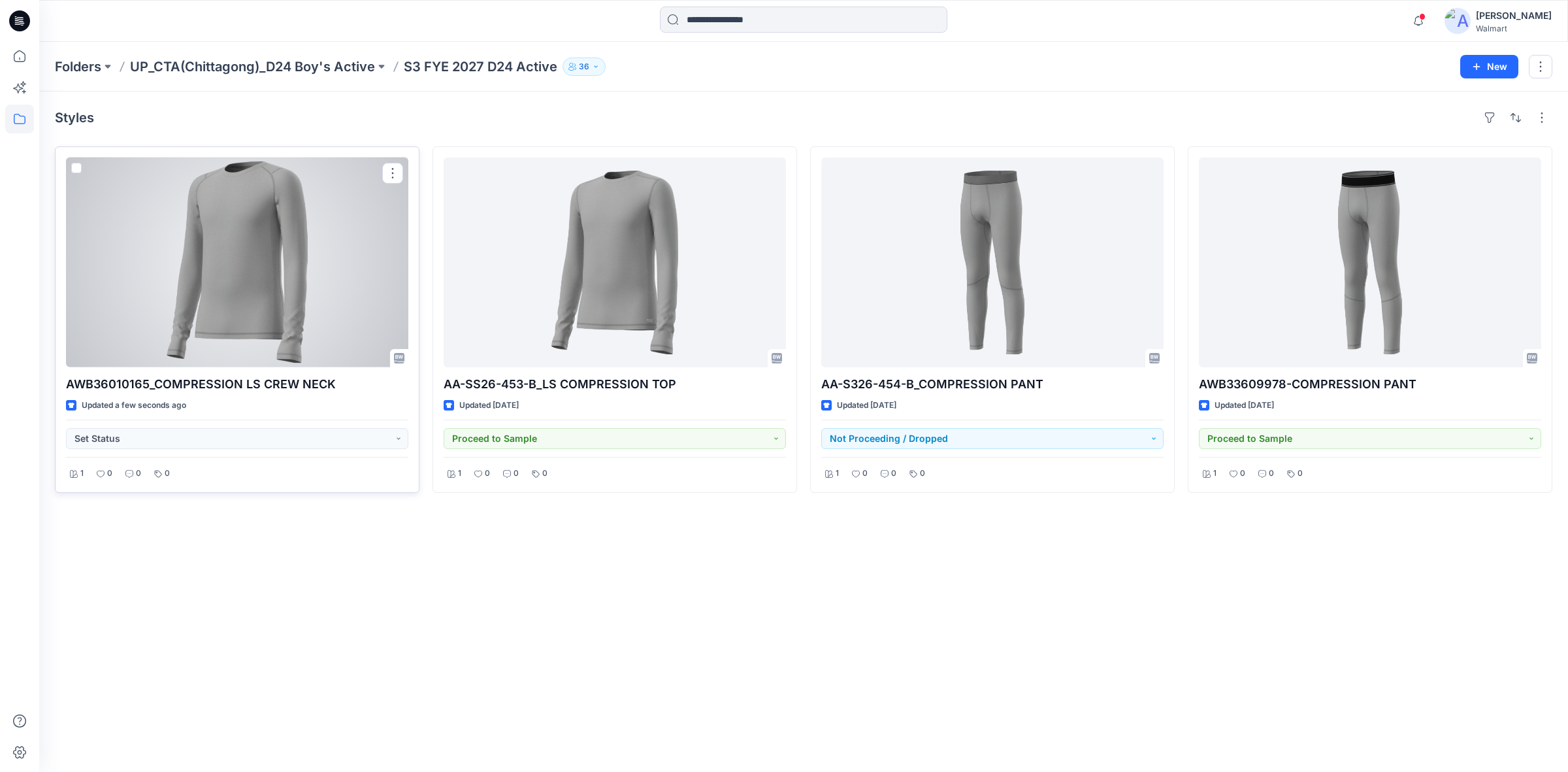
click at [211, 281] on div at bounding box center [237, 262] width 342 height 210
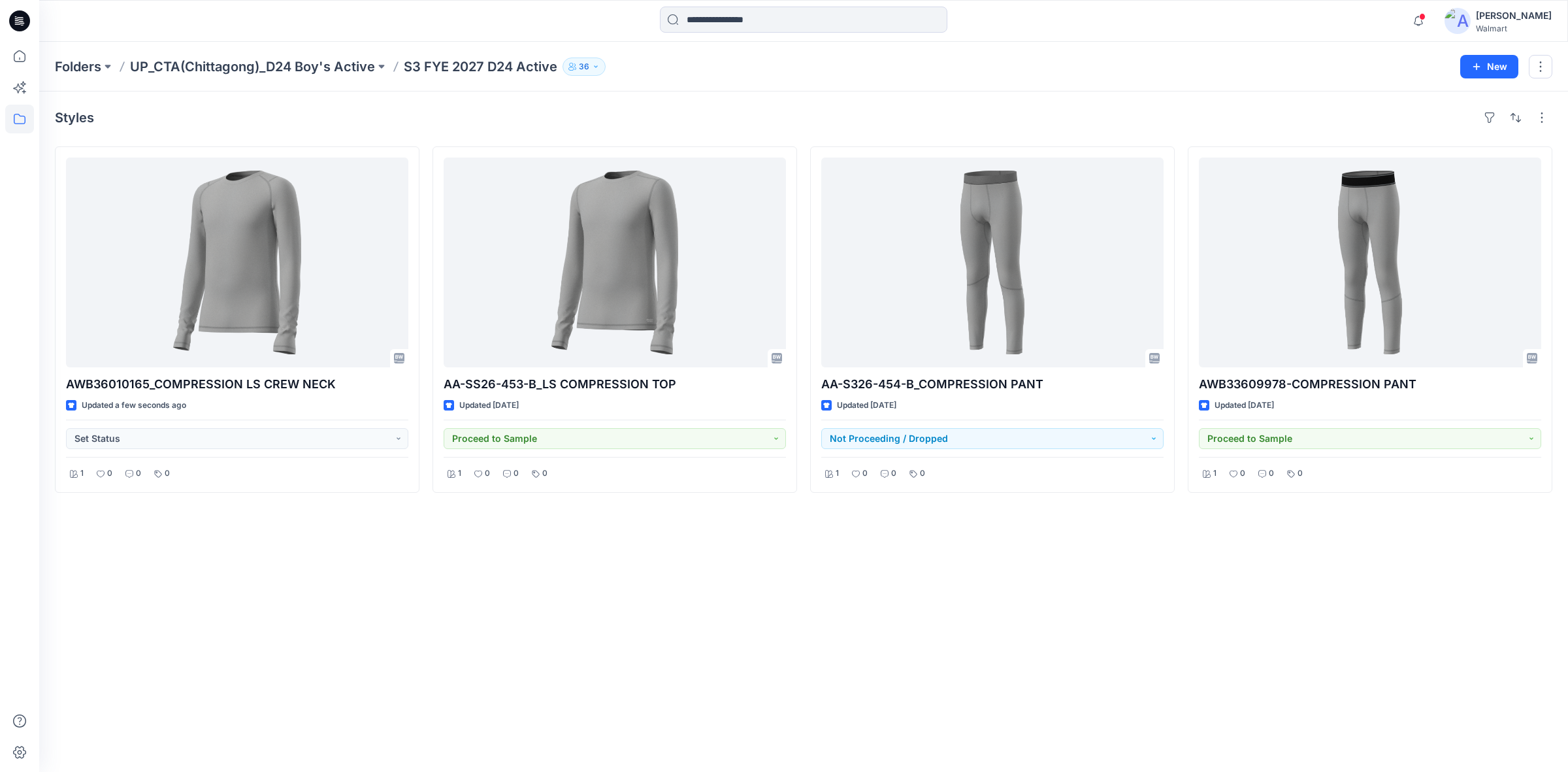
click at [994, 46] on div "Folders UP_CTA(Chittagong)_D24 Boy's Active S3 FYE 2027 D24 Active 36 New" at bounding box center [803, 66] width 1528 height 50
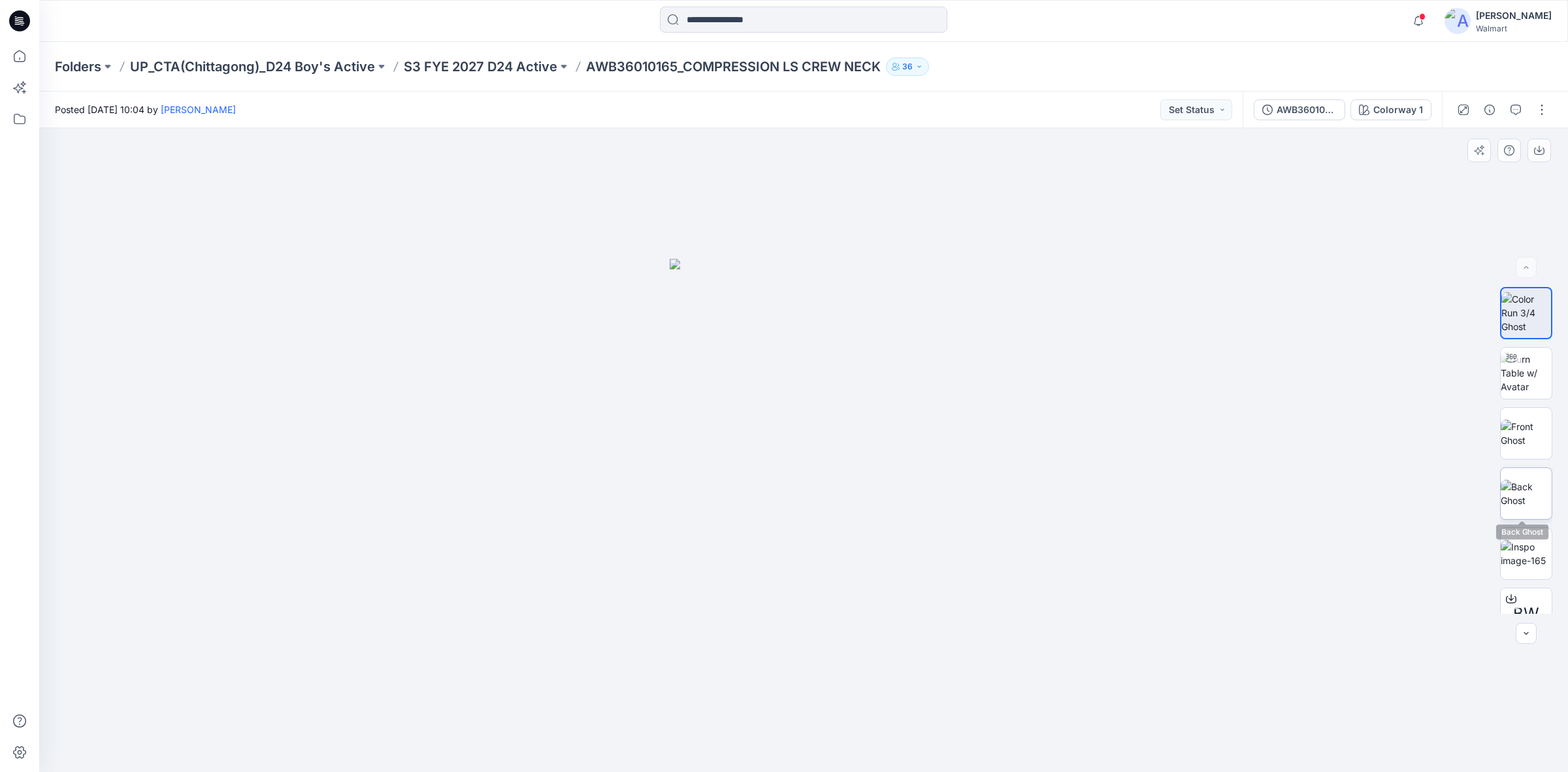
click at [1511, 489] on img at bounding box center [1526, 493] width 51 height 27
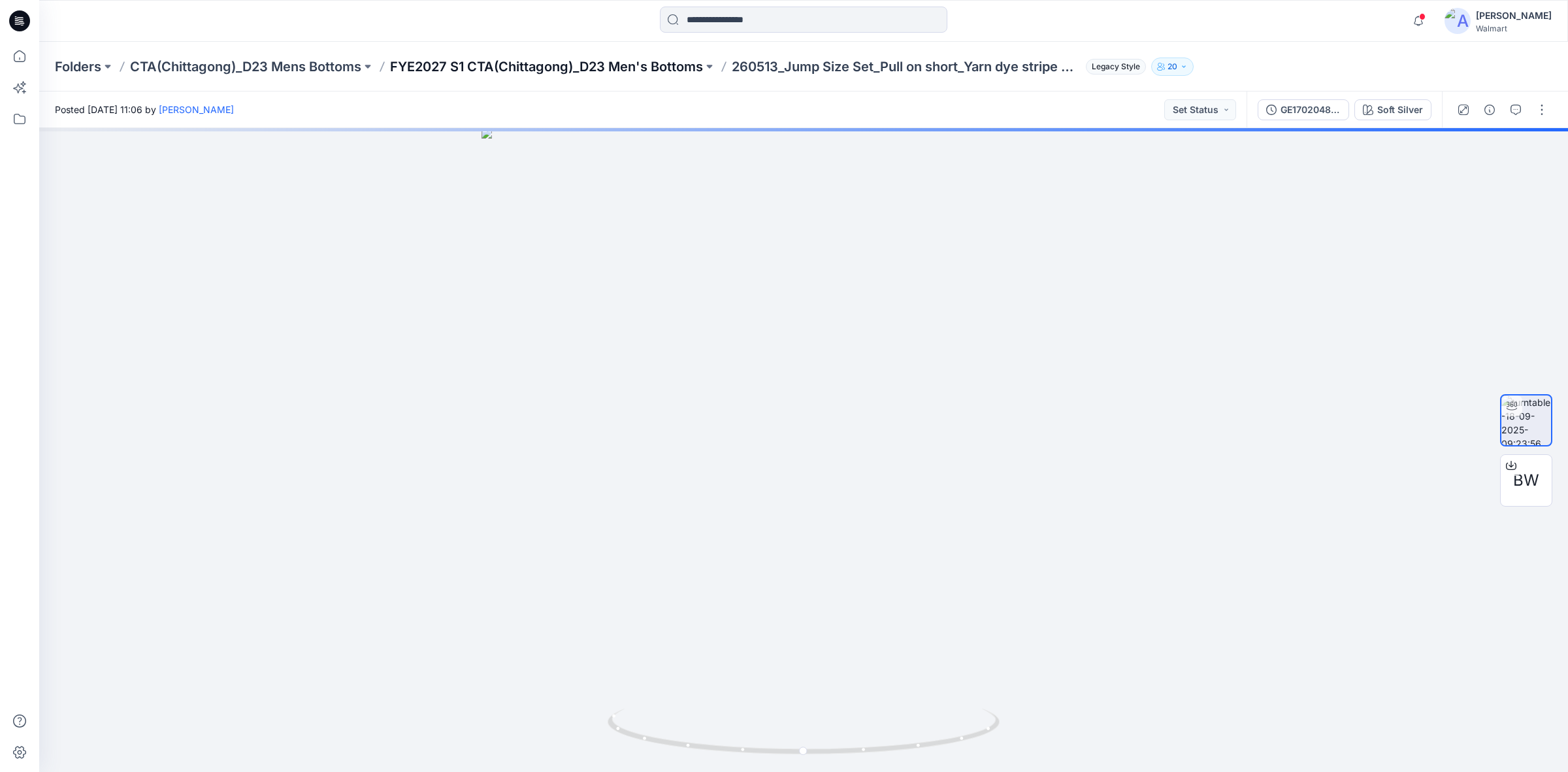
click at [644, 69] on p "FYE2027 S1 CTA(Chittagong)_D23 Men's Bottoms" at bounding box center [546, 66] width 313 height 18
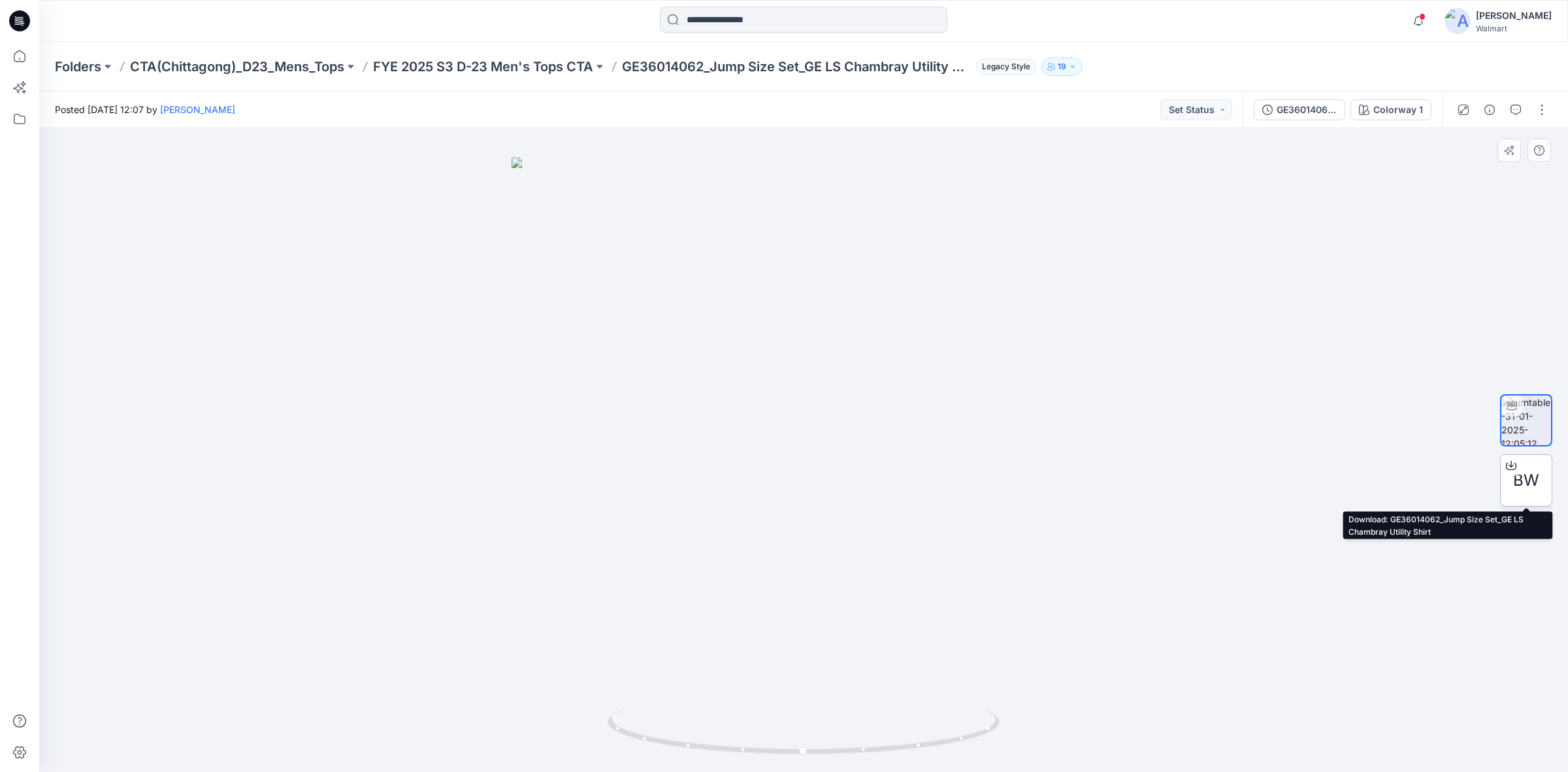
click at [1516, 478] on span "BW" at bounding box center [1526, 480] width 26 height 23
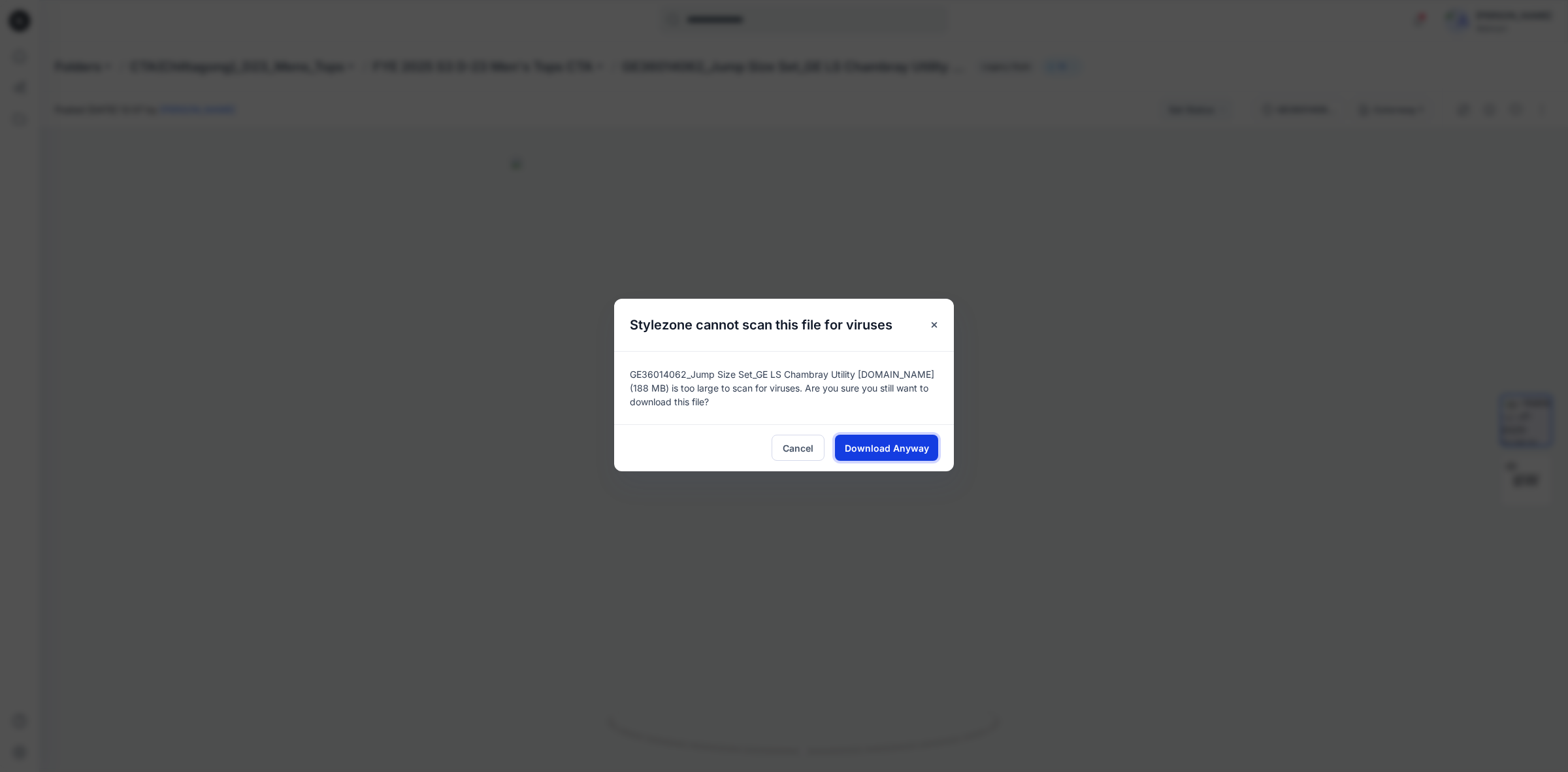
click at [876, 451] on span "Download Anyway" at bounding box center [886, 448] width 84 height 14
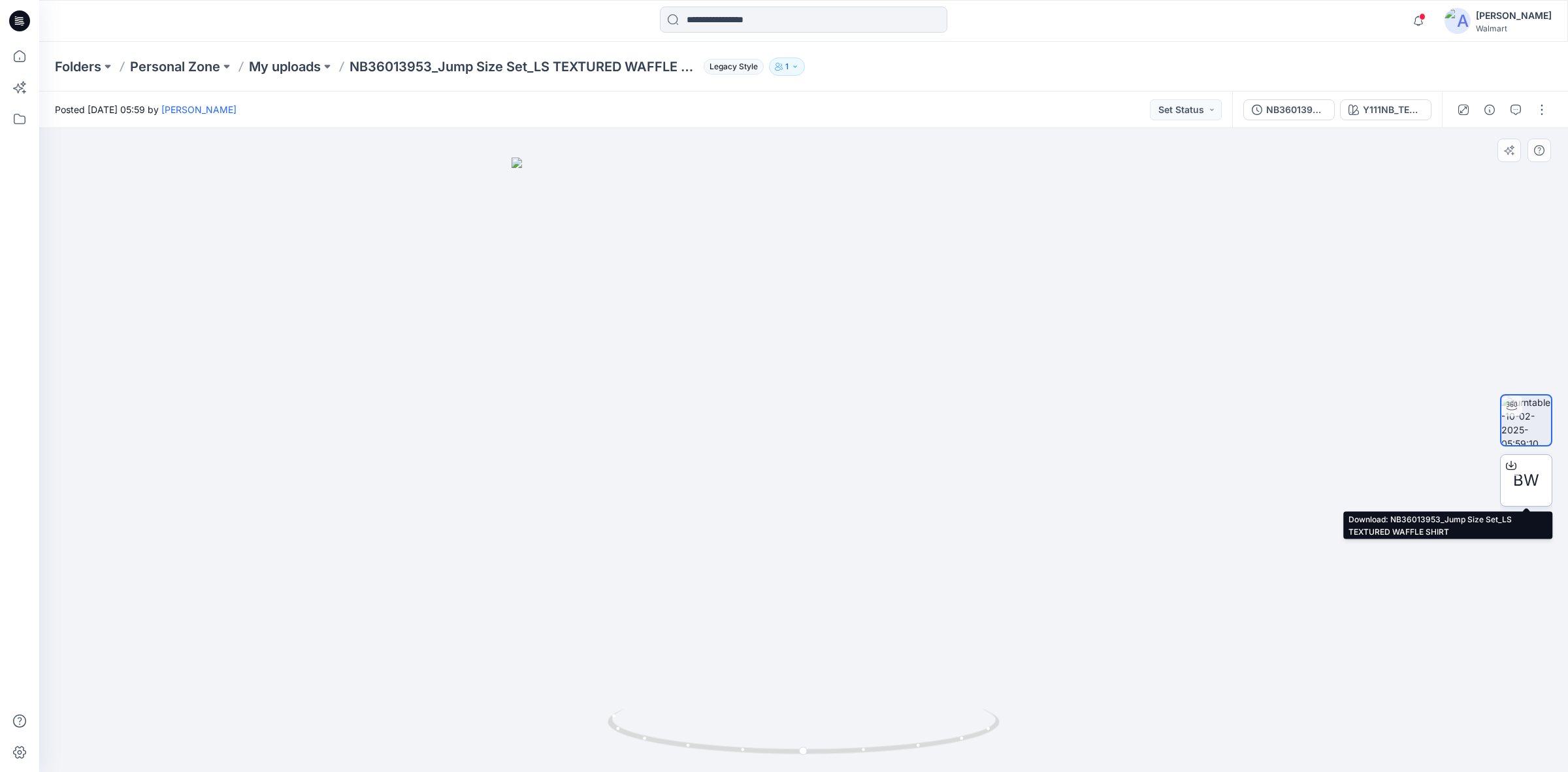
click at [1524, 472] on span "BW" at bounding box center [1526, 480] width 26 height 23
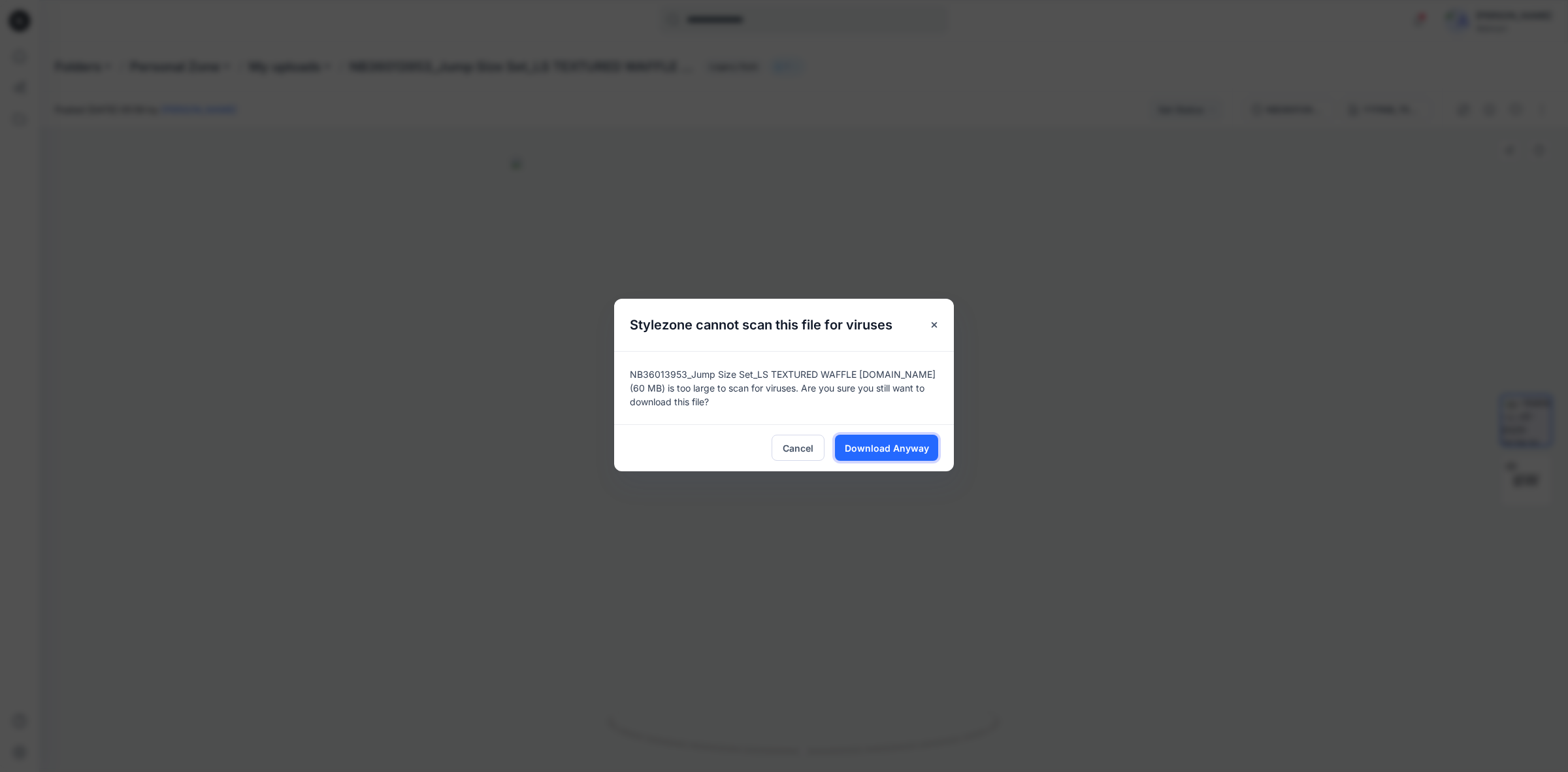
click at [893, 451] on span "Download Anyway" at bounding box center [886, 448] width 84 height 14
